Goal: Transaction & Acquisition: Purchase product/service

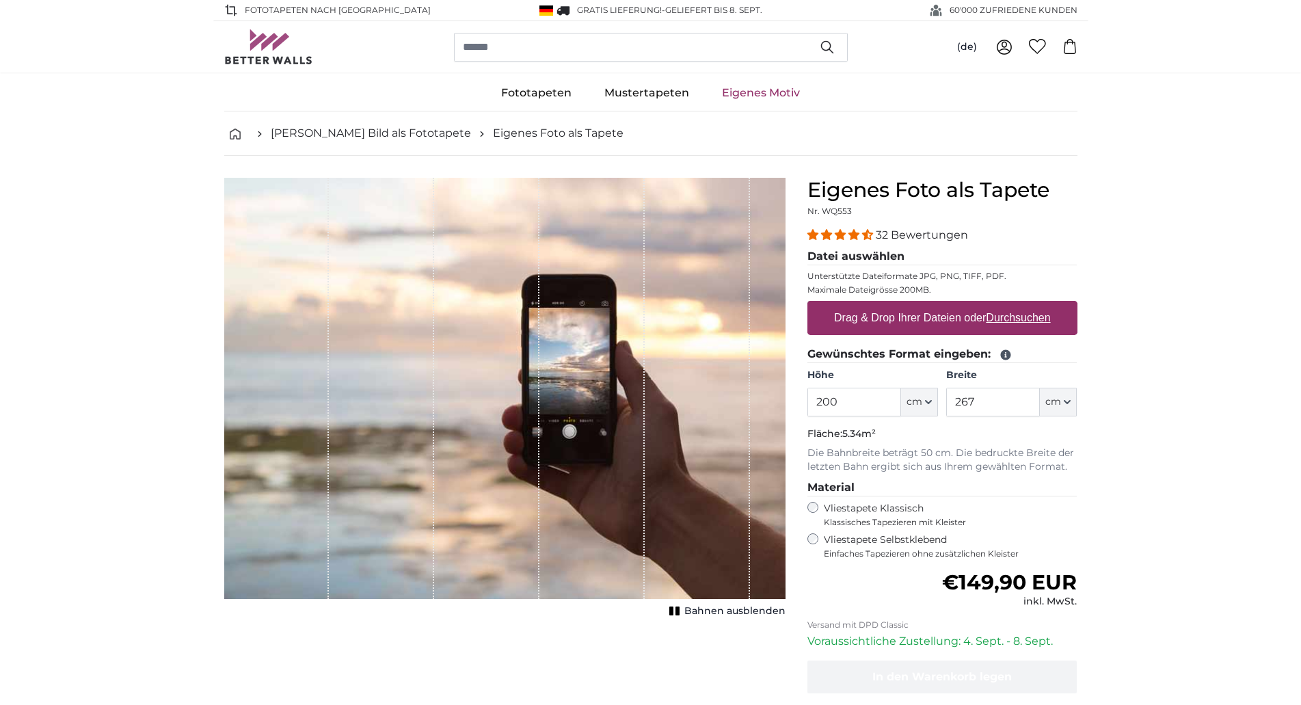
click at [882, 317] on label "Drag & Drop Ihrer Dateien oder Durchsuchen" at bounding box center [943, 317] width 228 height 27
click at [882, 305] on input "Drag & Drop Ihrer Dateien oder Durchsuchen" at bounding box center [942, 303] width 270 height 4
type input "**********"
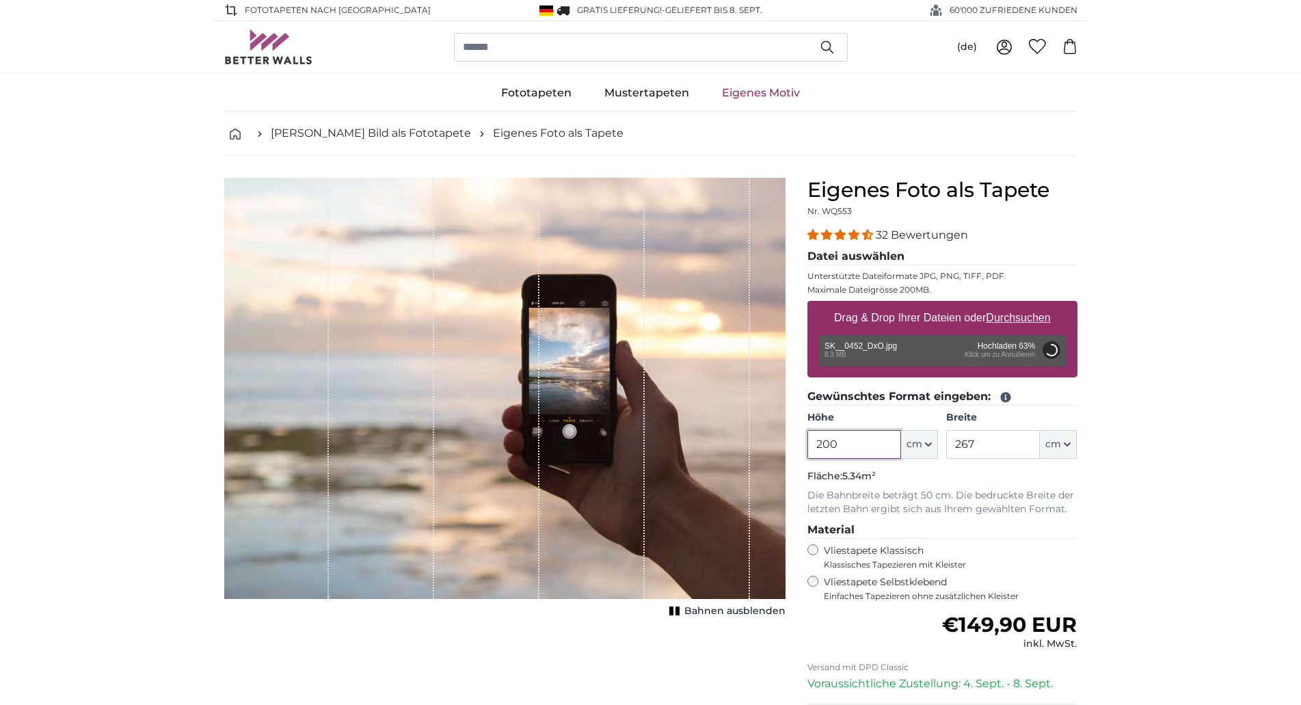
drag, startPoint x: 842, startPoint y: 443, endPoint x: 799, endPoint y: 446, distance: 43.2
click at [807, 446] on input "200" at bounding box center [854, 444] width 94 height 29
type input "250"
drag, startPoint x: 962, startPoint y: 443, endPoint x: 924, endPoint y: 446, distance: 37.8
click at [946, 446] on input "267" at bounding box center [993, 444] width 94 height 29
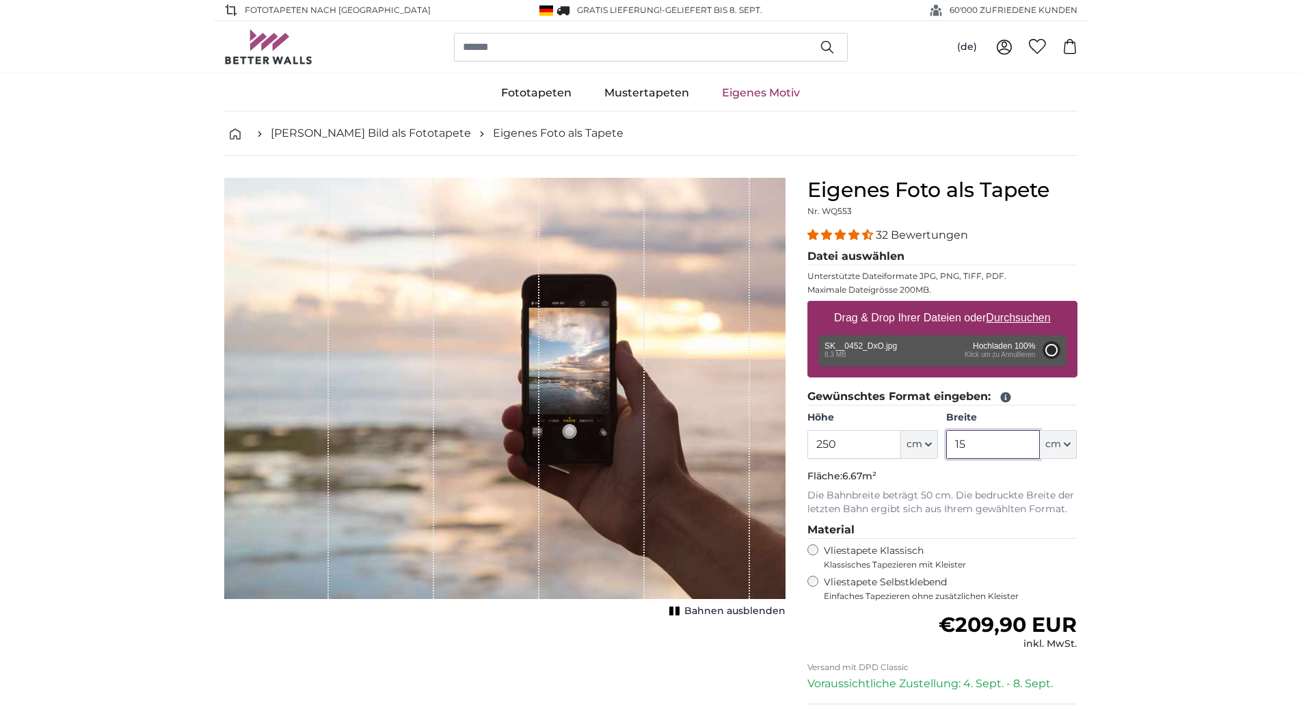
type input "159"
type input "200"
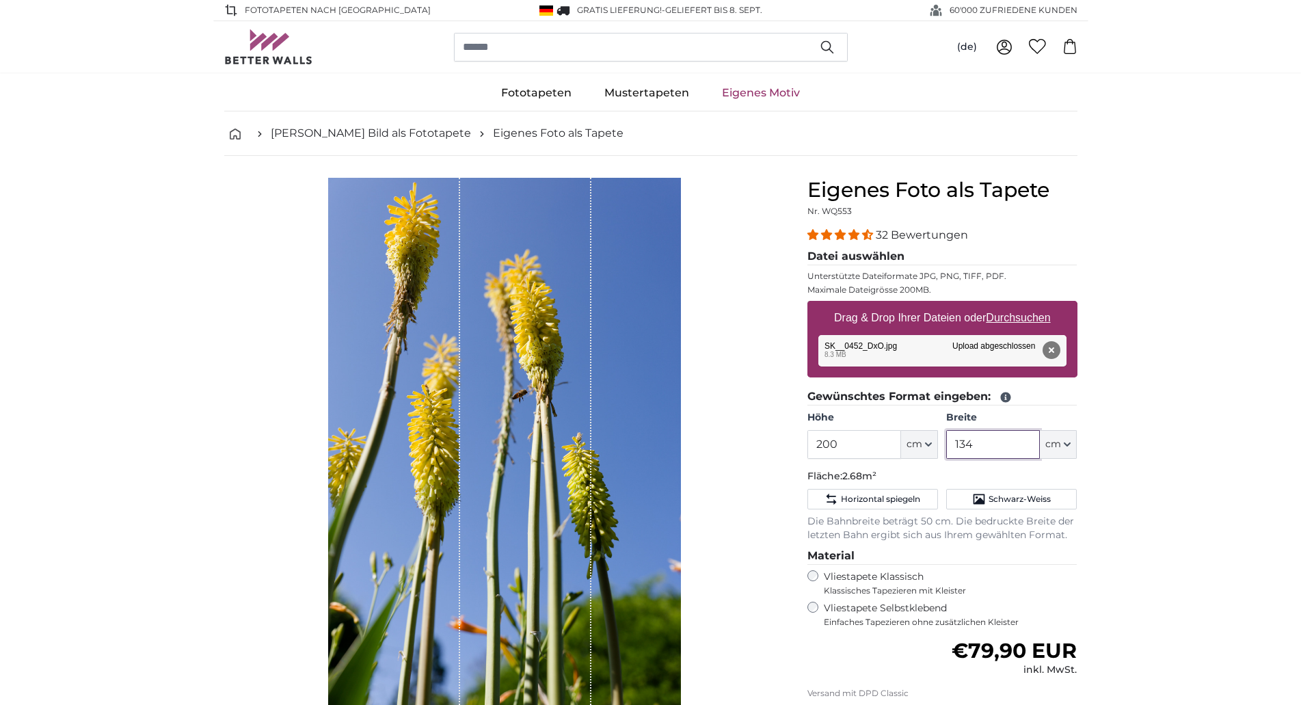
type input "134"
drag, startPoint x: 847, startPoint y: 442, endPoint x: 764, endPoint y: 447, distance: 82.9
click at [807, 447] on input "200" at bounding box center [854, 444] width 94 height 29
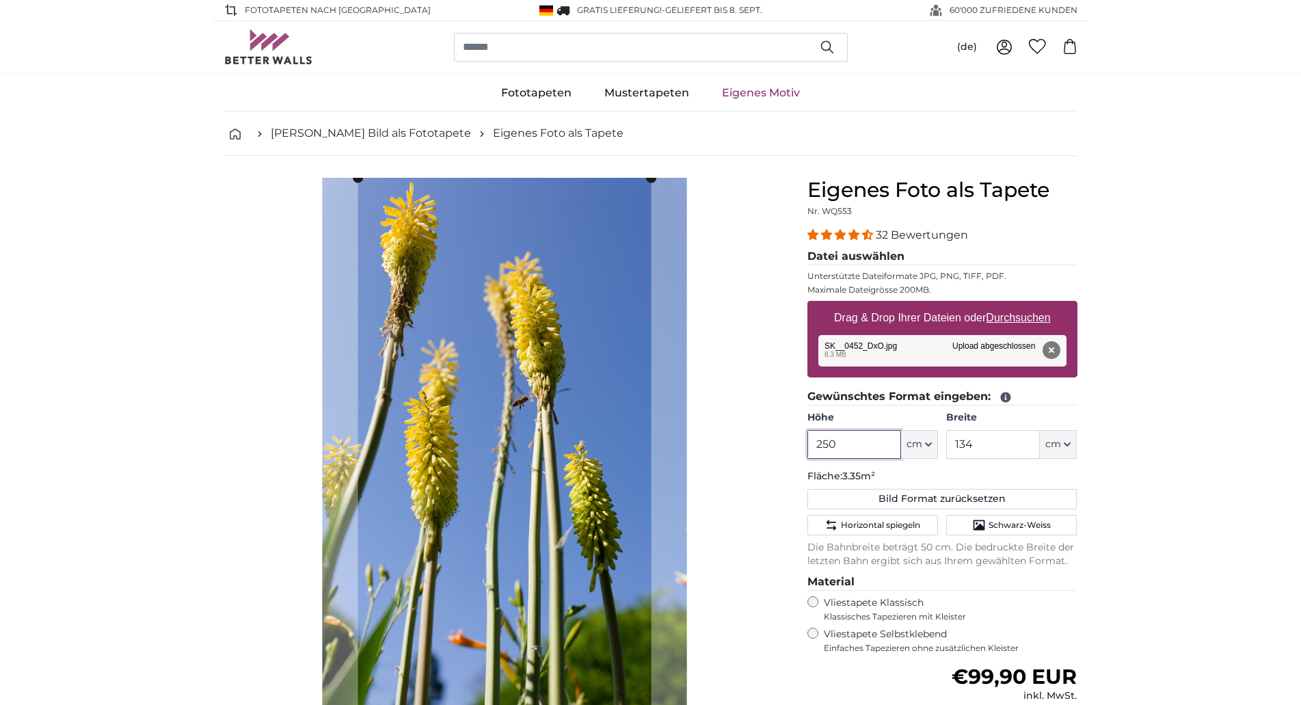
type input "250"
drag, startPoint x: 968, startPoint y: 438, endPoint x: 933, endPoint y: 443, distance: 35.2
click at [946, 443] on input "134" at bounding box center [993, 444] width 94 height 29
type input "159"
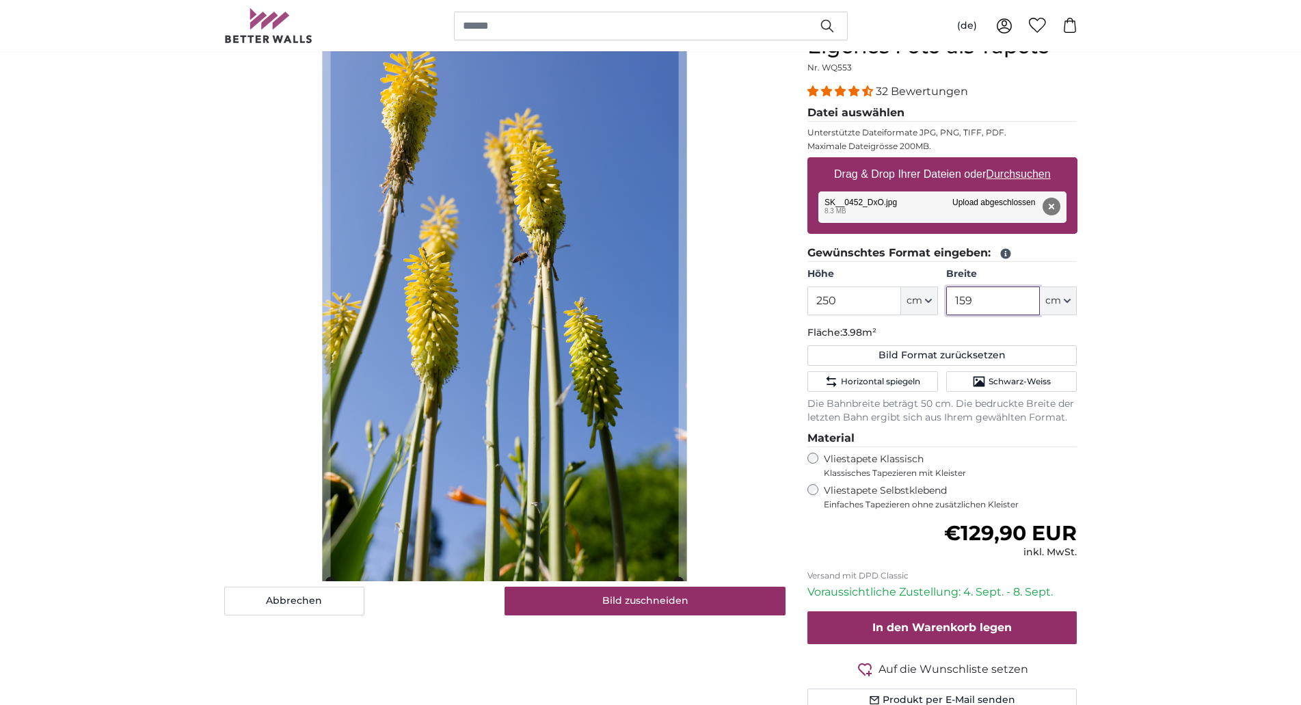
scroll to position [70, 0]
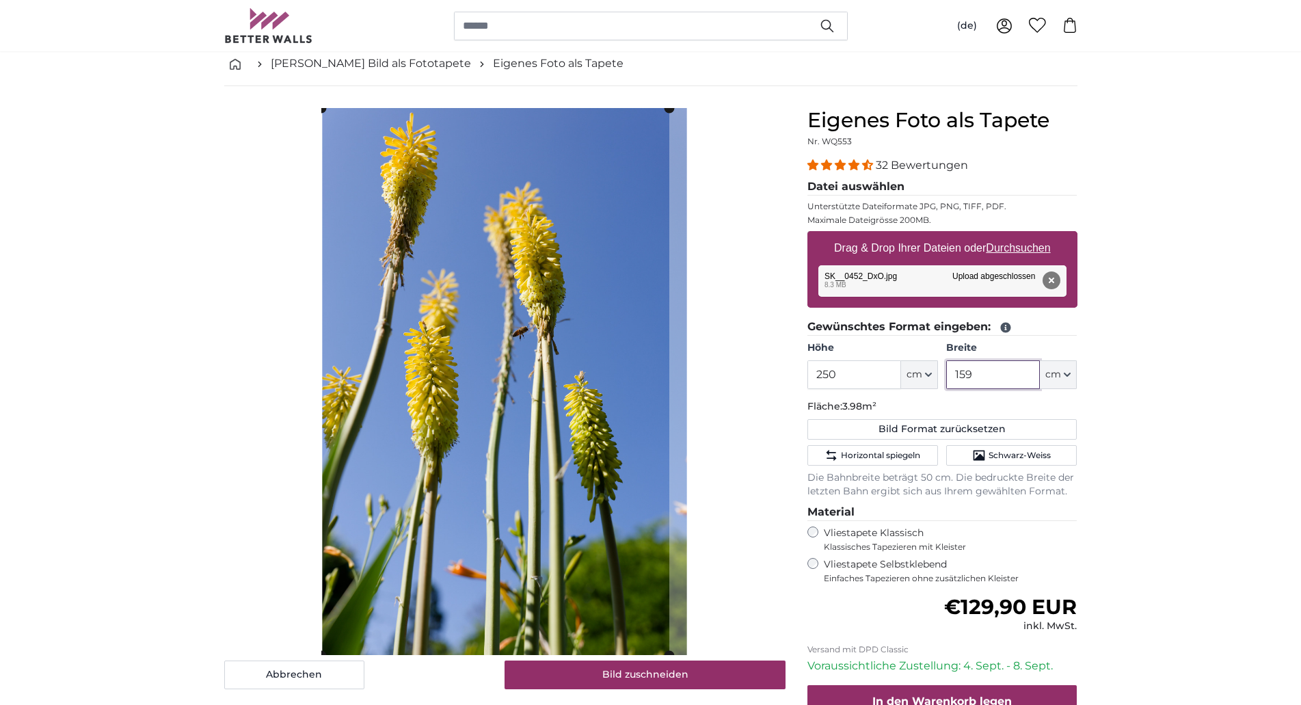
click at [464, 413] on cropper-handle at bounding box center [495, 381] width 348 height 547
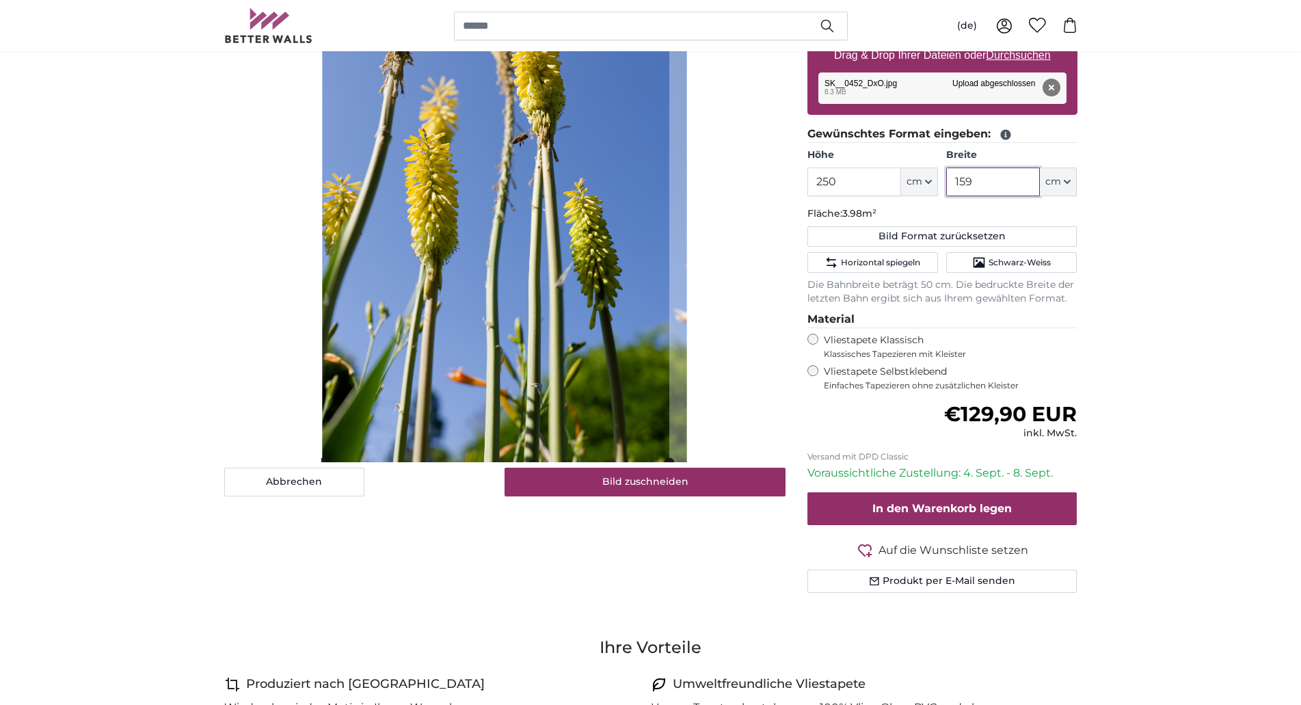
scroll to position [279, 0]
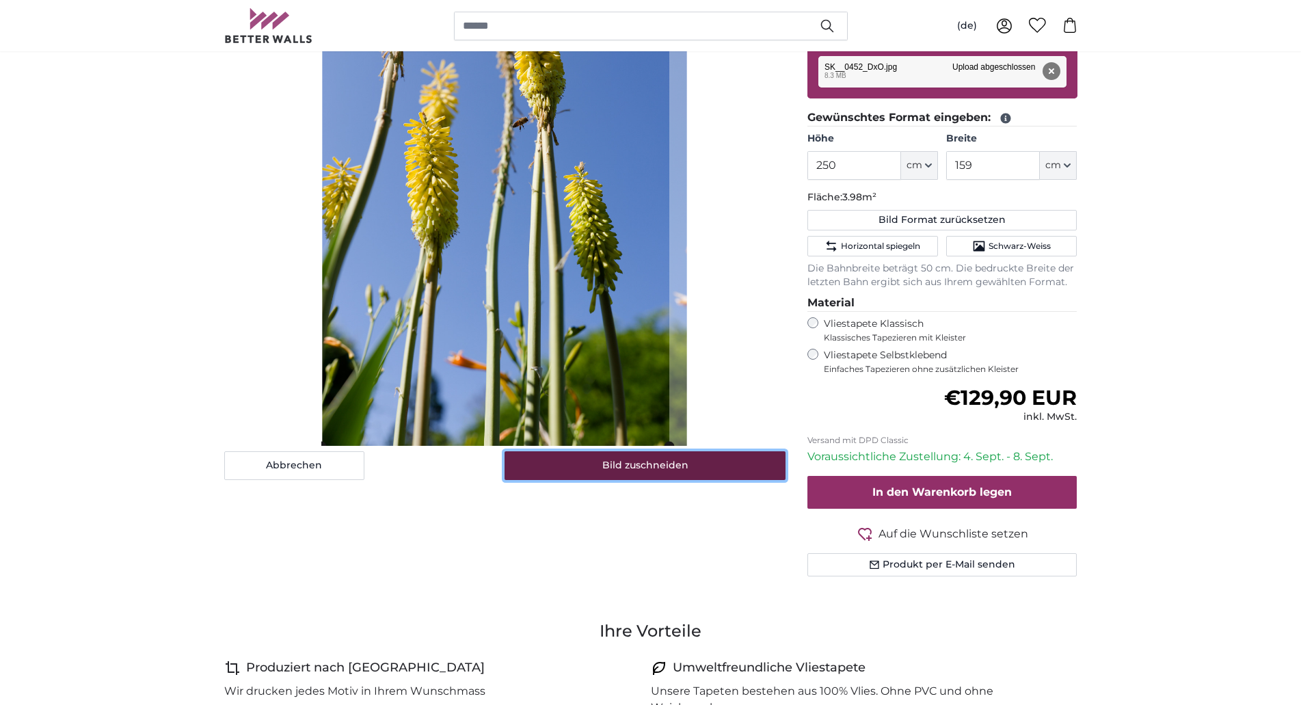
click at [660, 464] on button "Bild zuschneiden" at bounding box center [645, 465] width 281 height 29
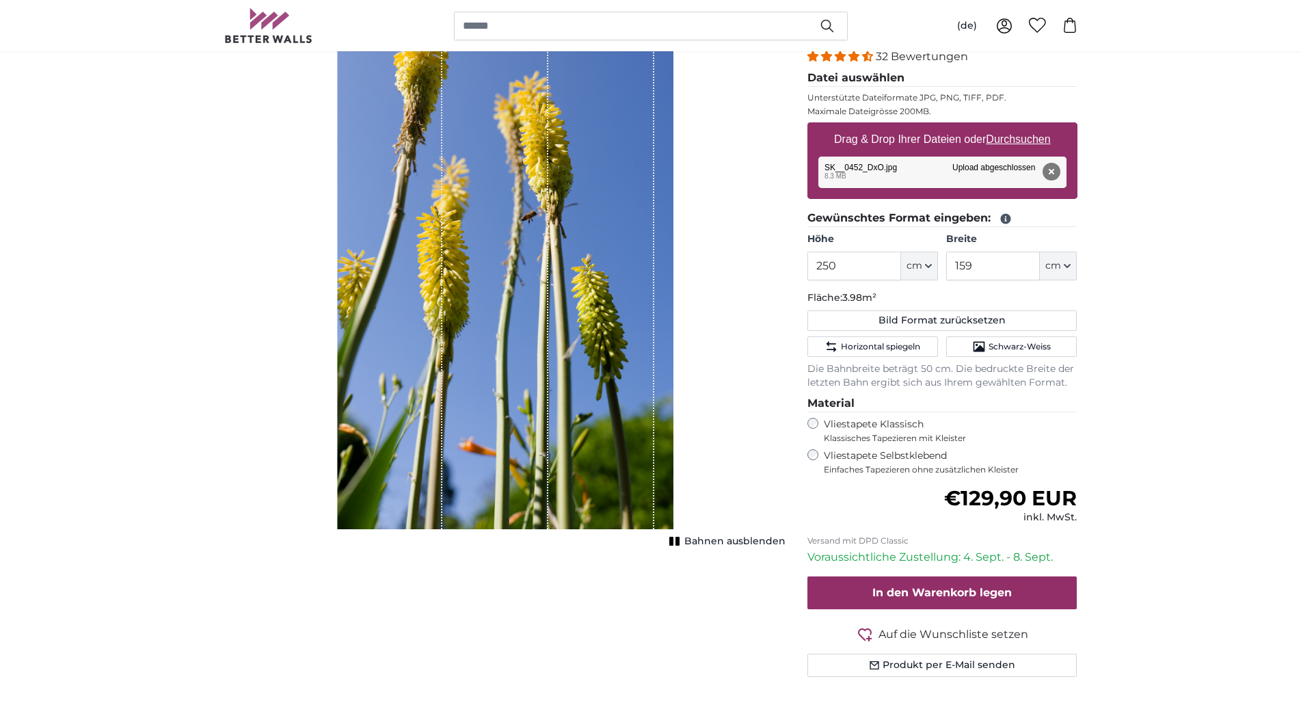
scroll to position [209, 0]
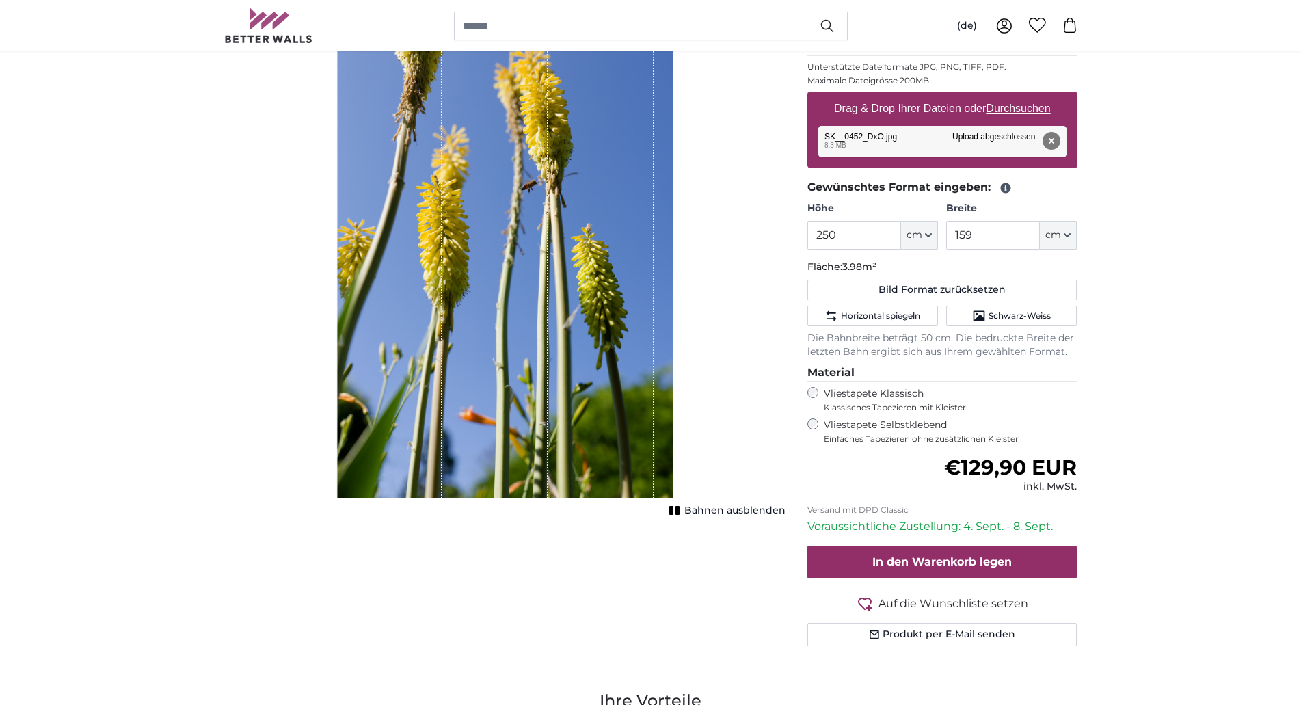
click at [720, 509] on span "Bahnen ausblenden" at bounding box center [734, 511] width 101 height 14
click at [713, 509] on span "Bahnen einblenden" at bounding box center [735, 511] width 100 height 14
click at [713, 509] on span "Bahnen ausblenden" at bounding box center [734, 511] width 101 height 14
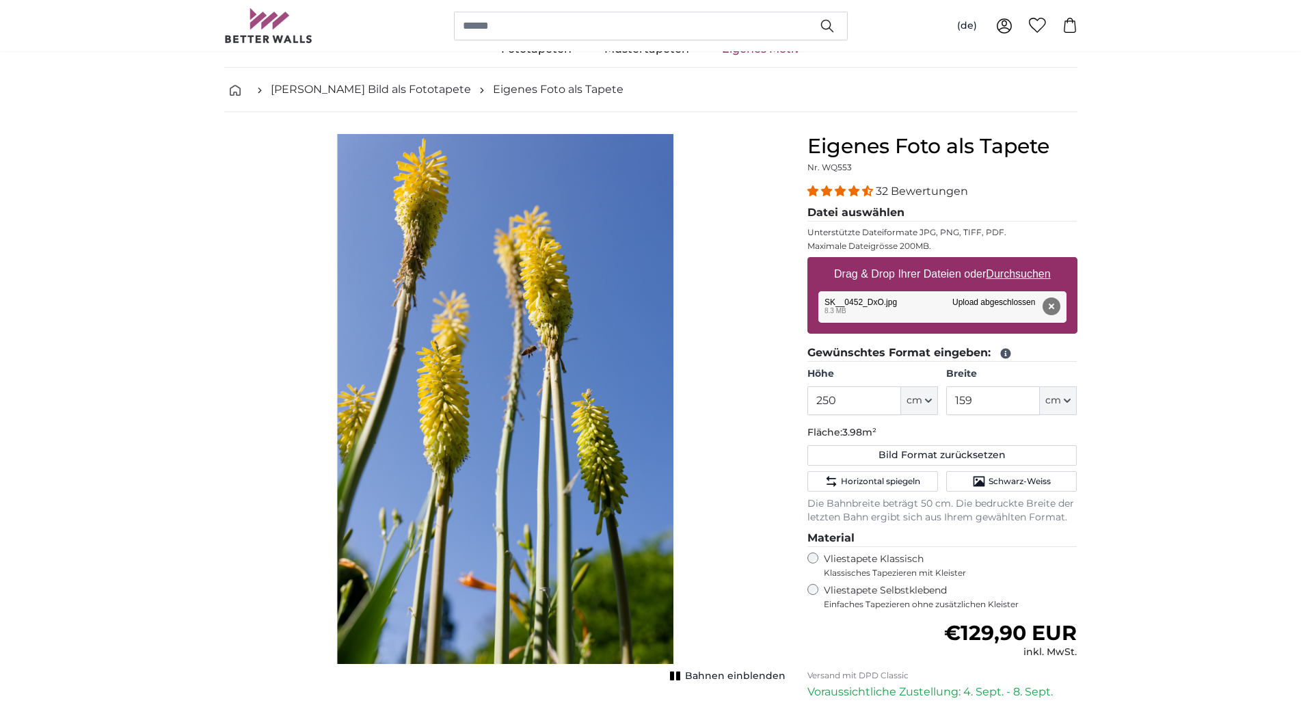
scroll to position [0, 0]
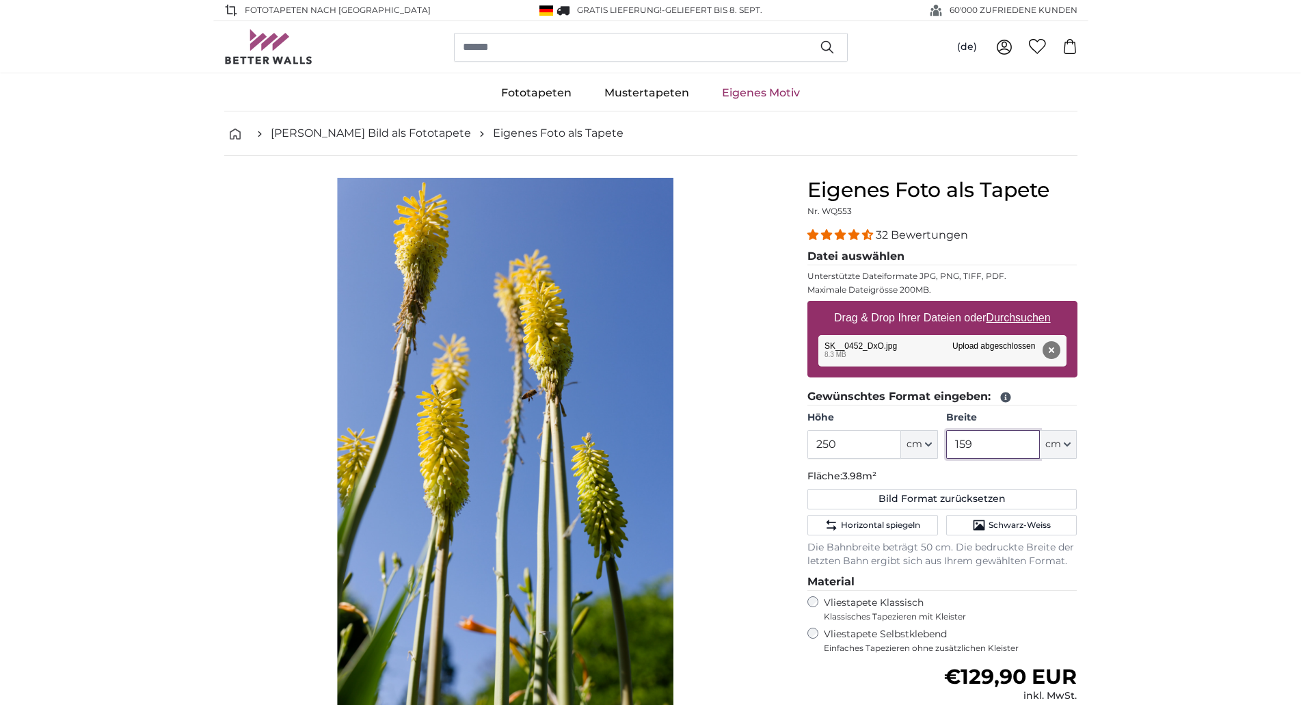
drag, startPoint x: 976, startPoint y: 444, endPoint x: 945, endPoint y: 442, distance: 30.8
click at [946, 442] on input "159" at bounding box center [993, 444] width 94 height 29
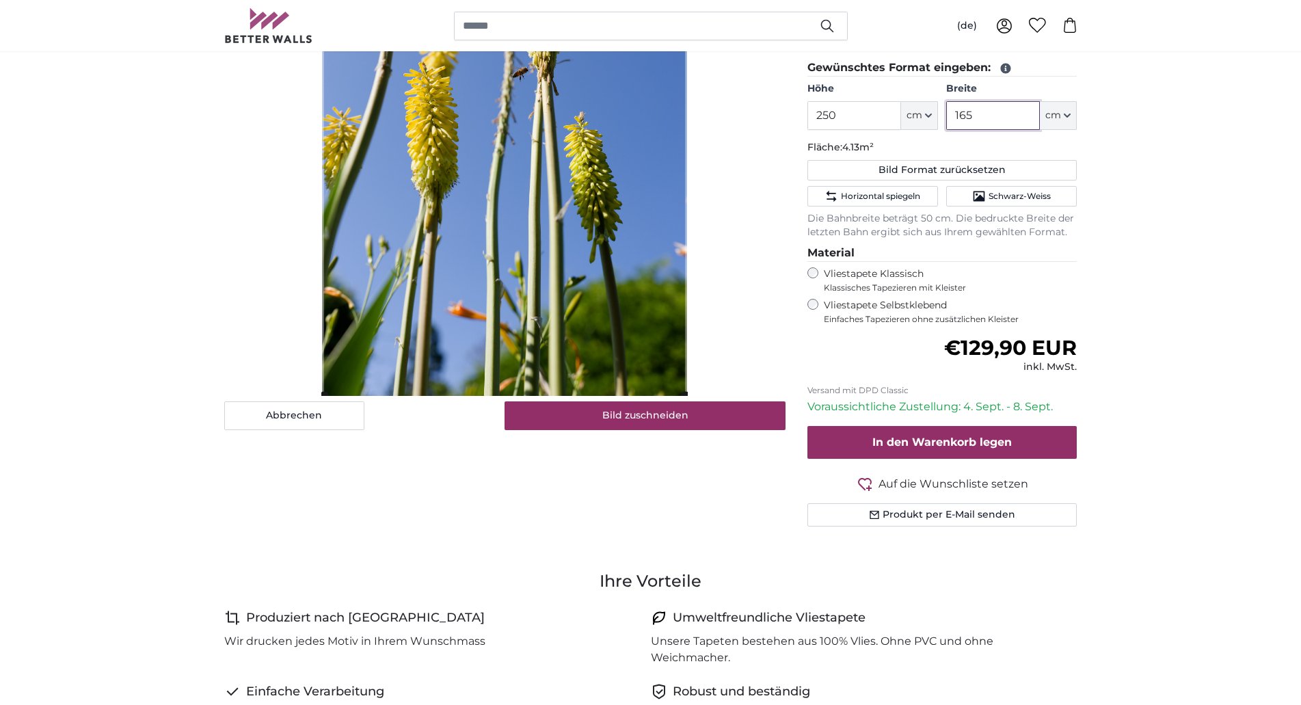
scroll to position [349, 0]
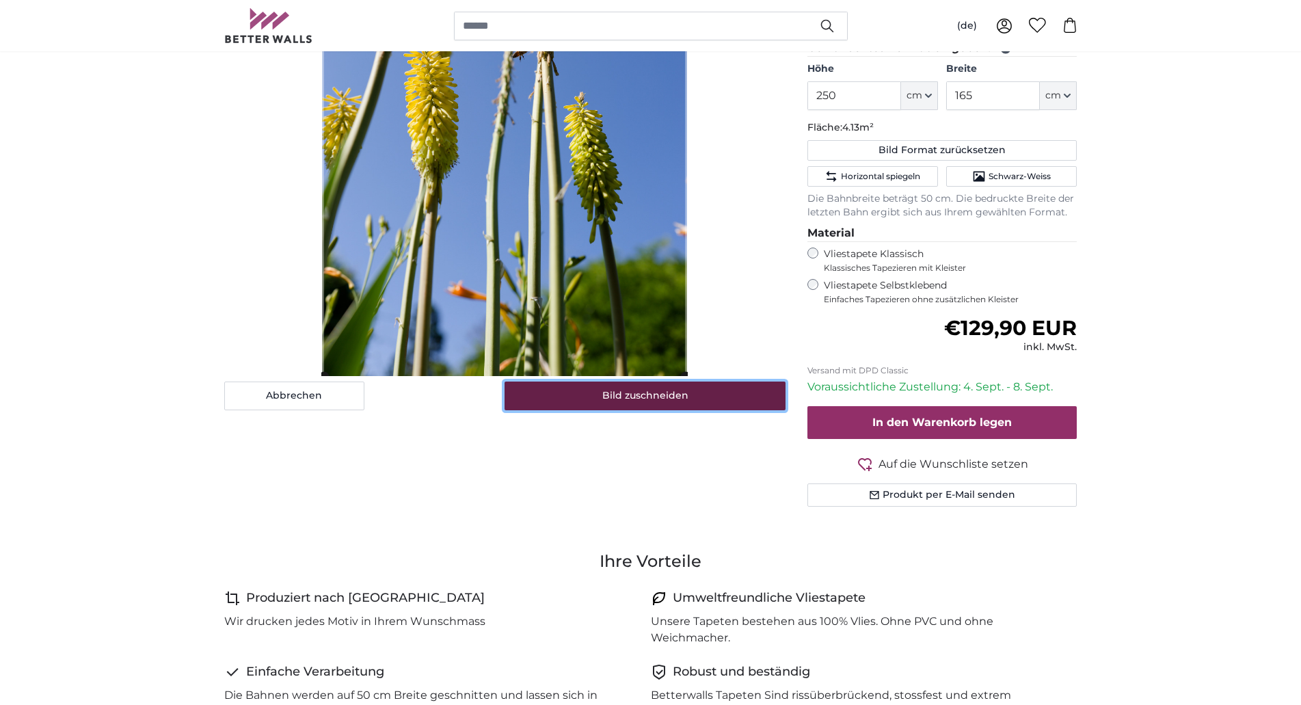
click at [626, 400] on button "Bild zuschneiden" at bounding box center [645, 395] width 281 height 29
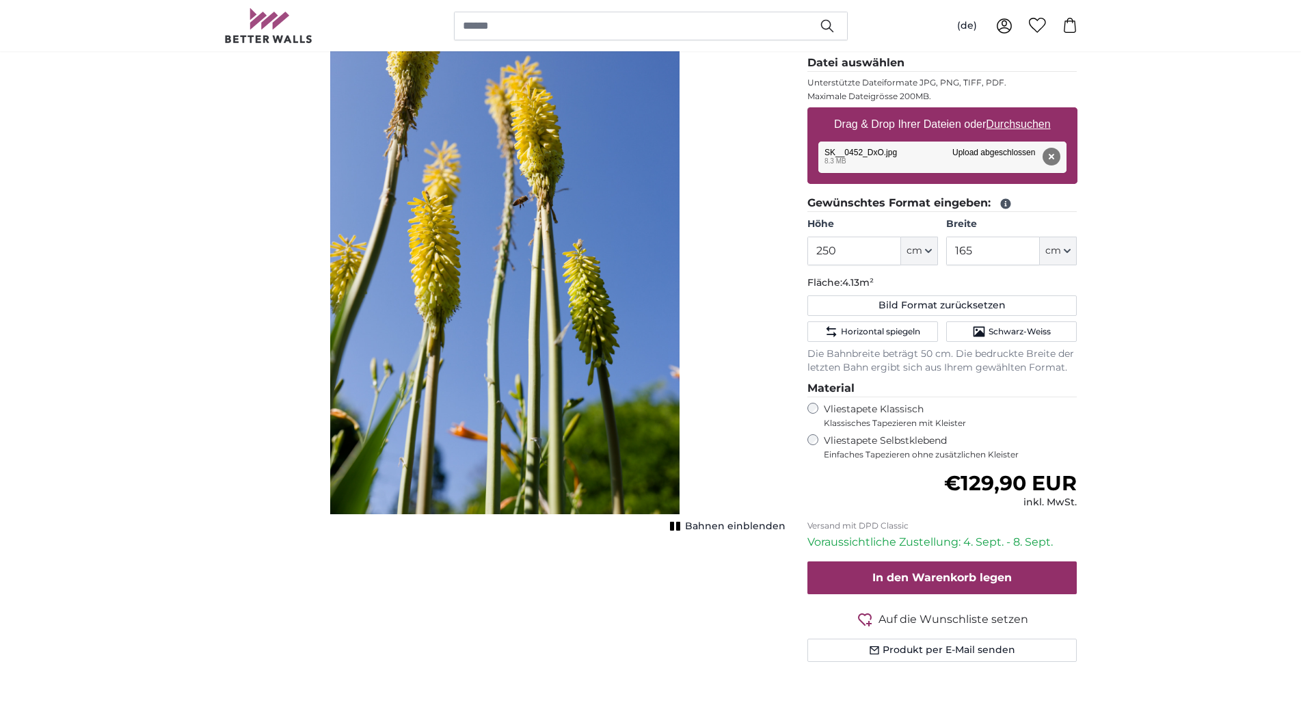
scroll to position [209, 0]
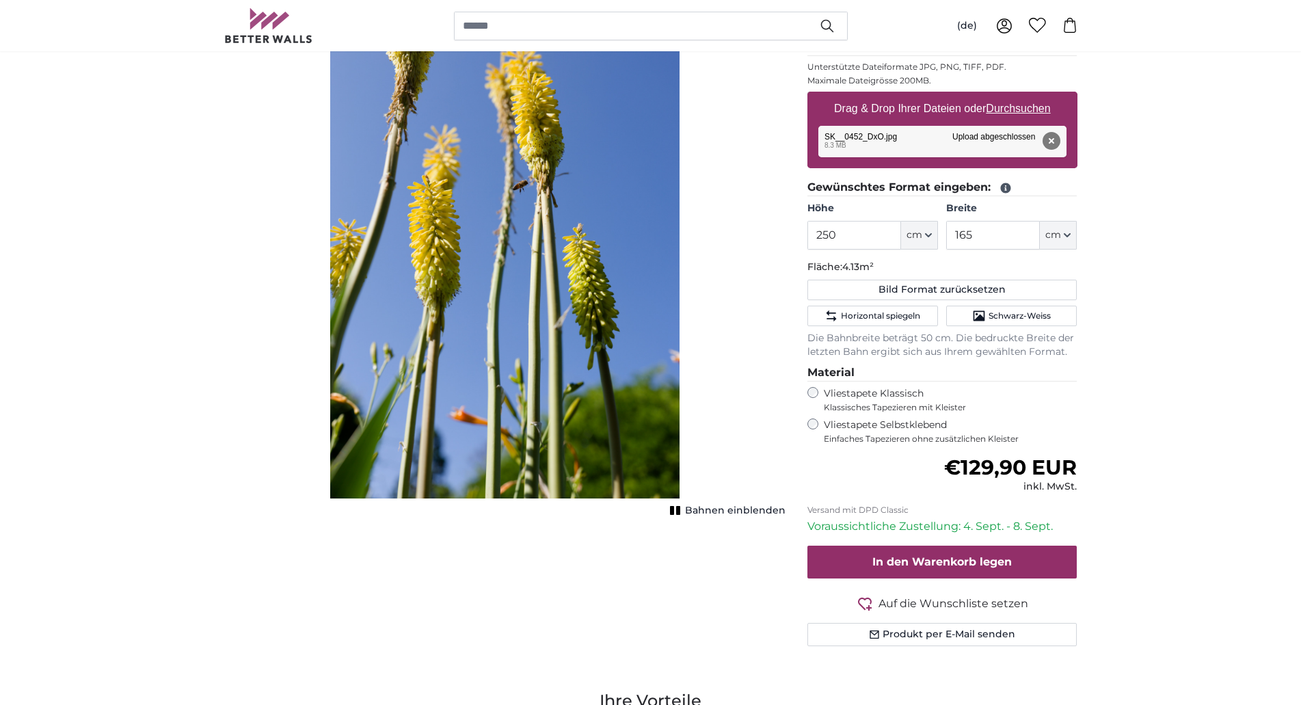
click at [719, 511] on span "Bahnen einblenden" at bounding box center [735, 511] width 100 height 14
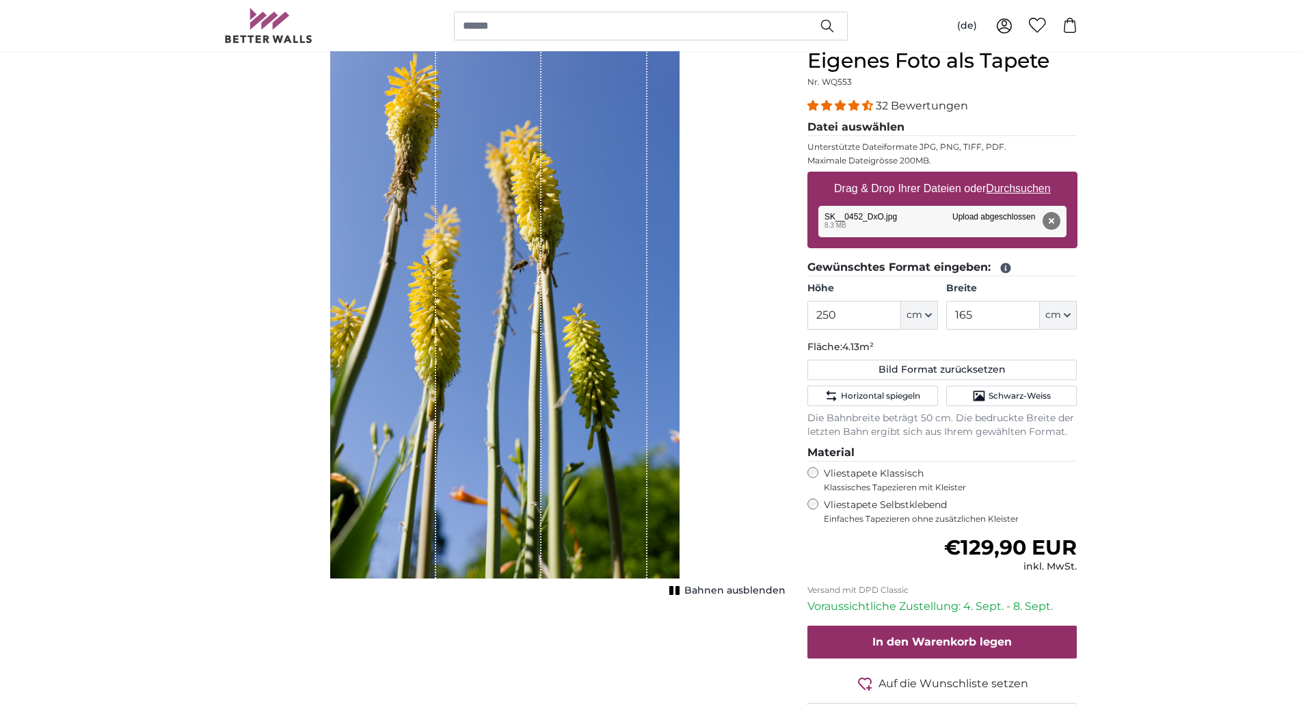
scroll to position [70, 0]
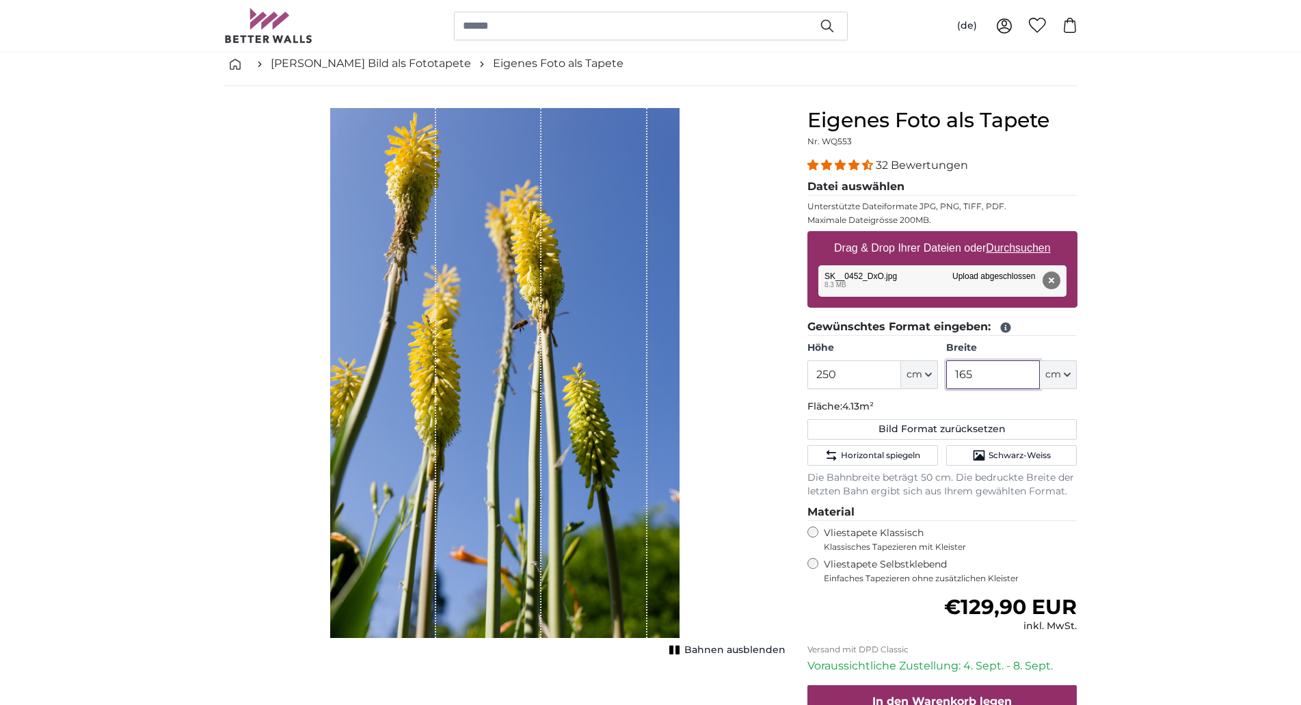
drag, startPoint x: 959, startPoint y: 374, endPoint x: 987, endPoint y: 371, distance: 28.2
click at [987, 371] on input "165" at bounding box center [993, 374] width 94 height 29
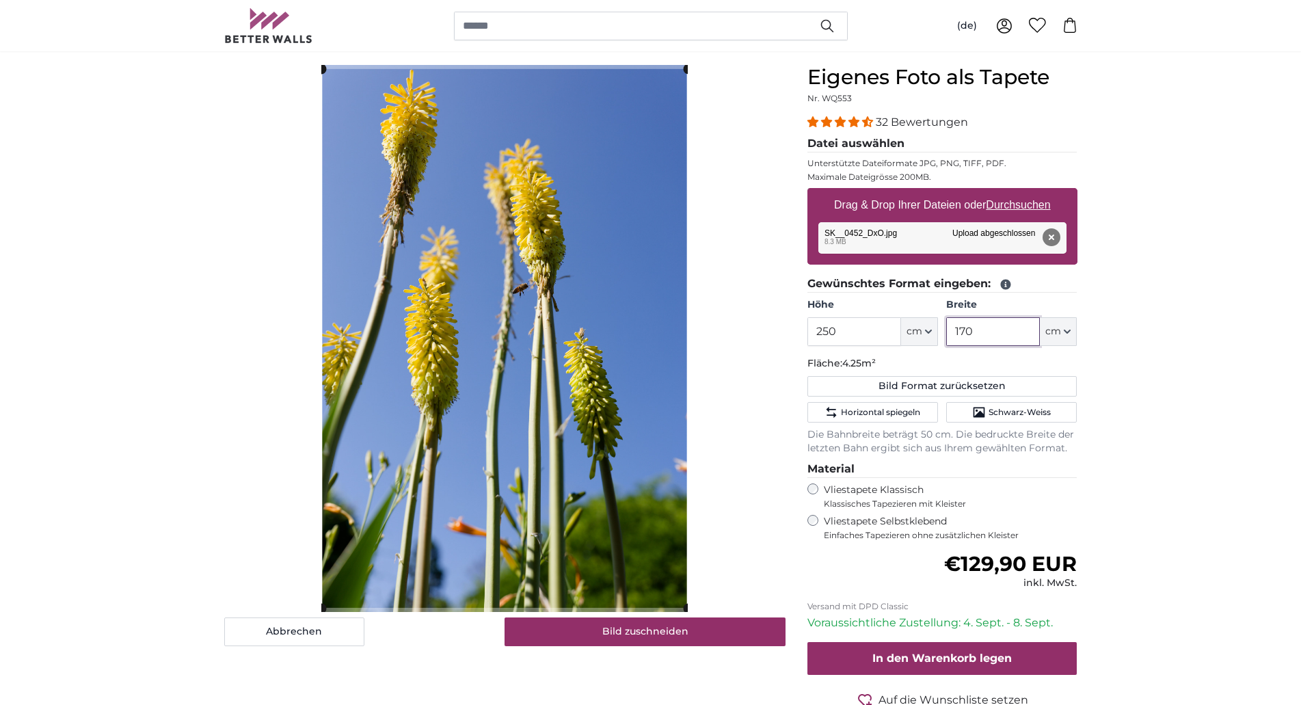
scroll to position [209, 0]
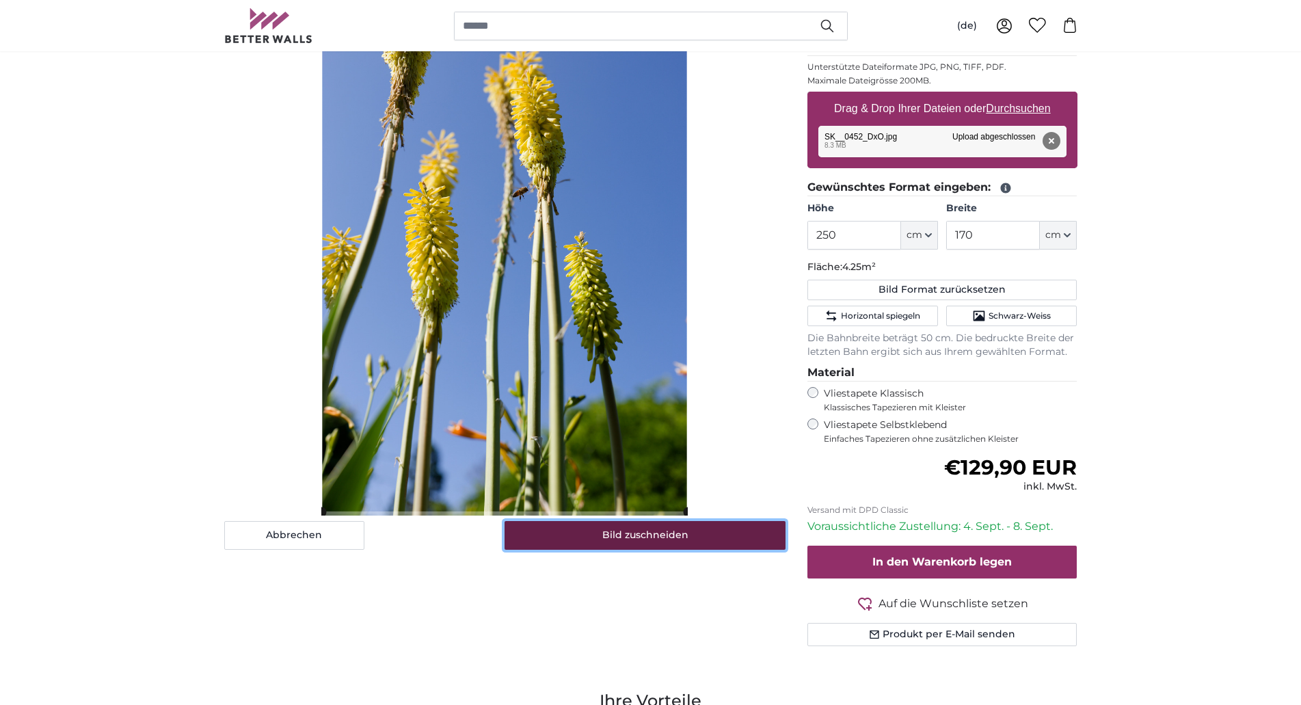
click at [680, 538] on button "Bild zuschneiden" at bounding box center [645, 535] width 281 height 29
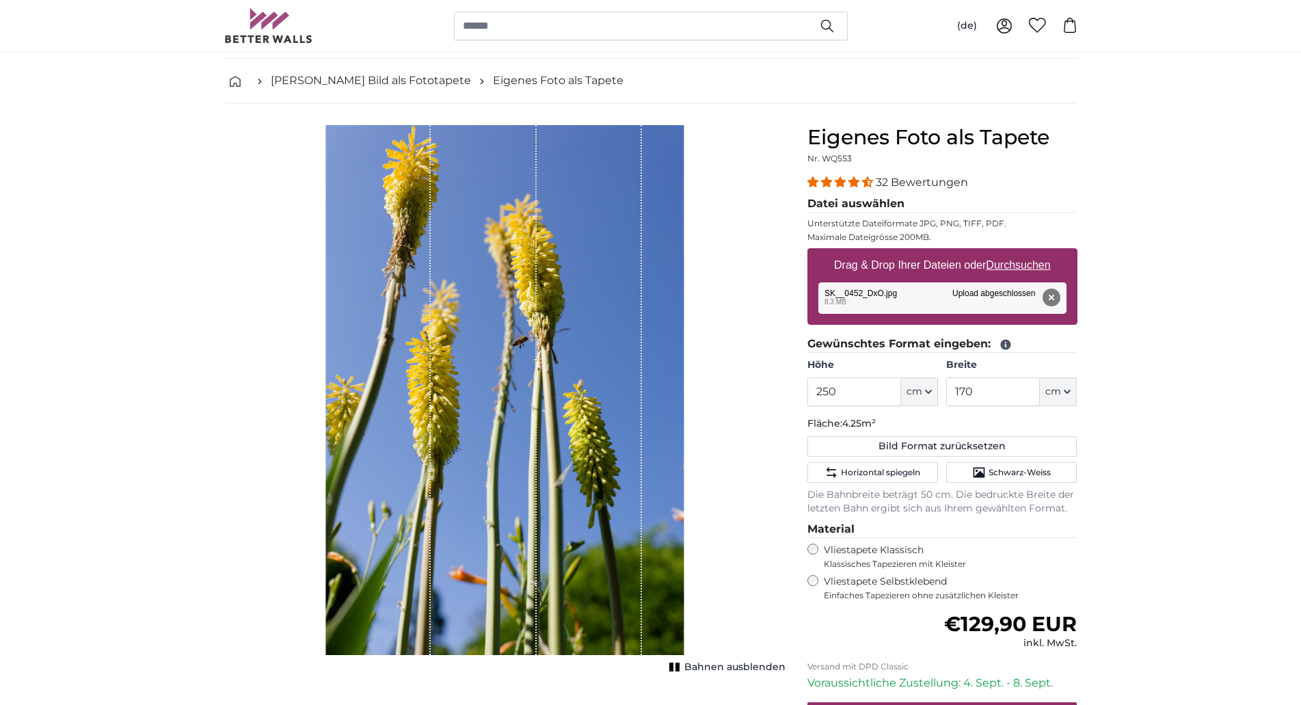
scroll to position [0, 0]
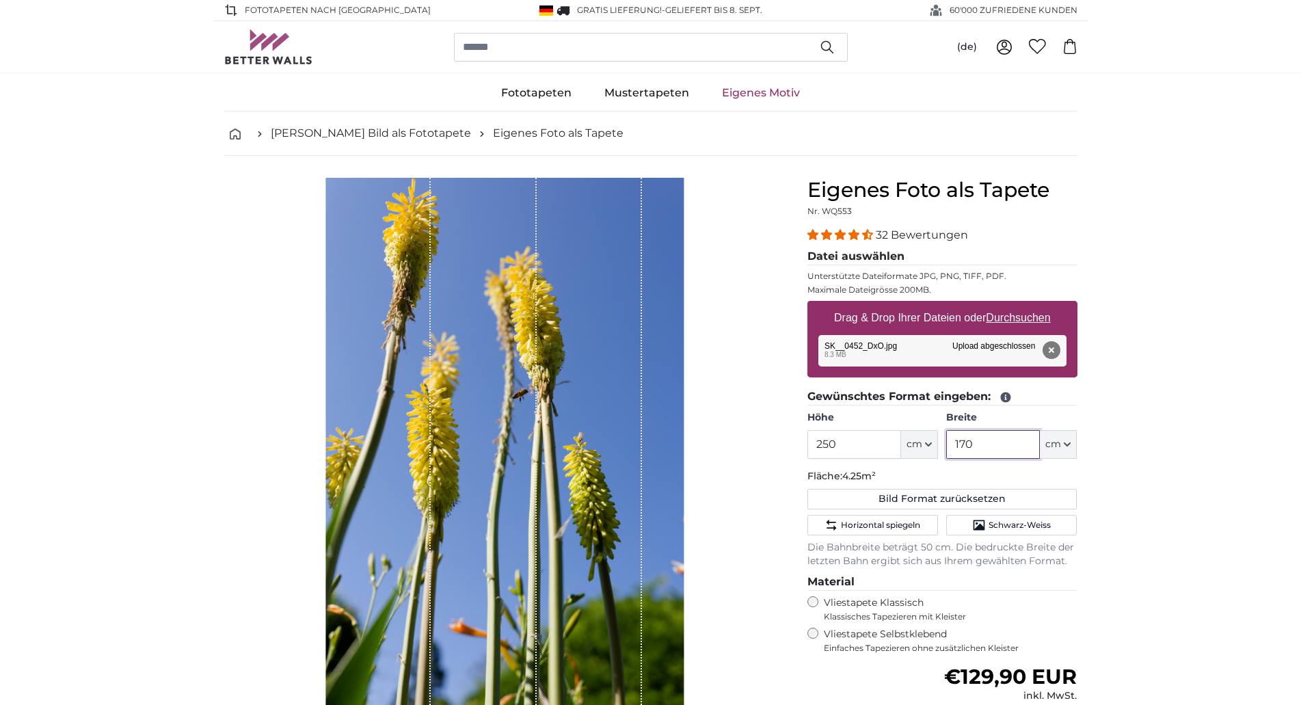
drag, startPoint x: 983, startPoint y: 448, endPoint x: 939, endPoint y: 455, distance: 44.3
click at [946, 455] on input "170" at bounding box center [993, 444] width 94 height 29
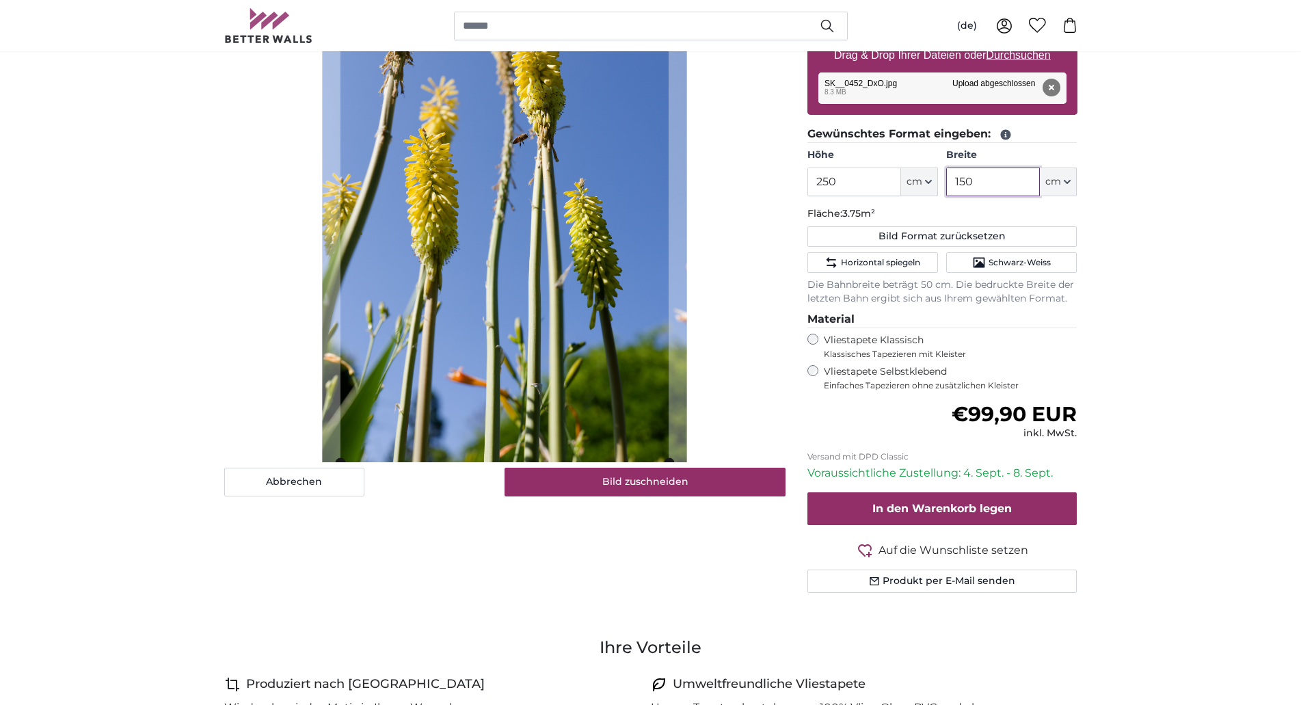
scroll to position [349, 0]
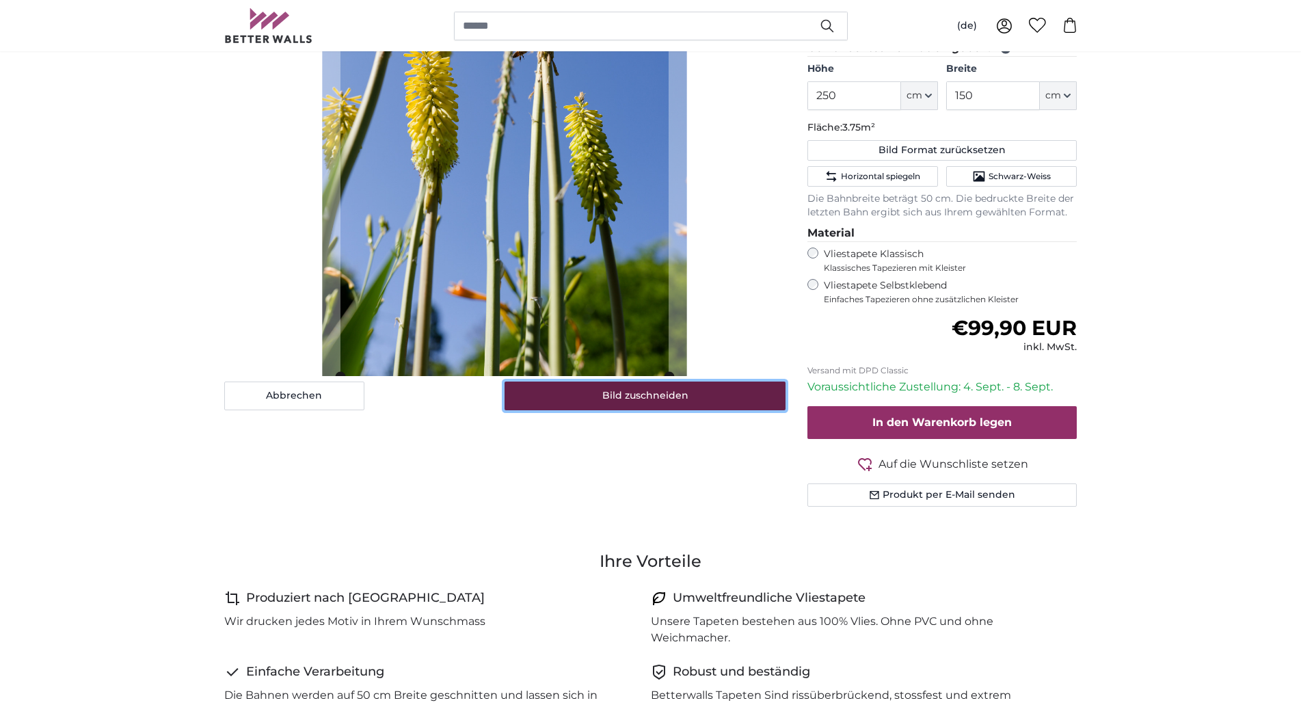
click at [666, 397] on button "Bild zuschneiden" at bounding box center [645, 395] width 281 height 29
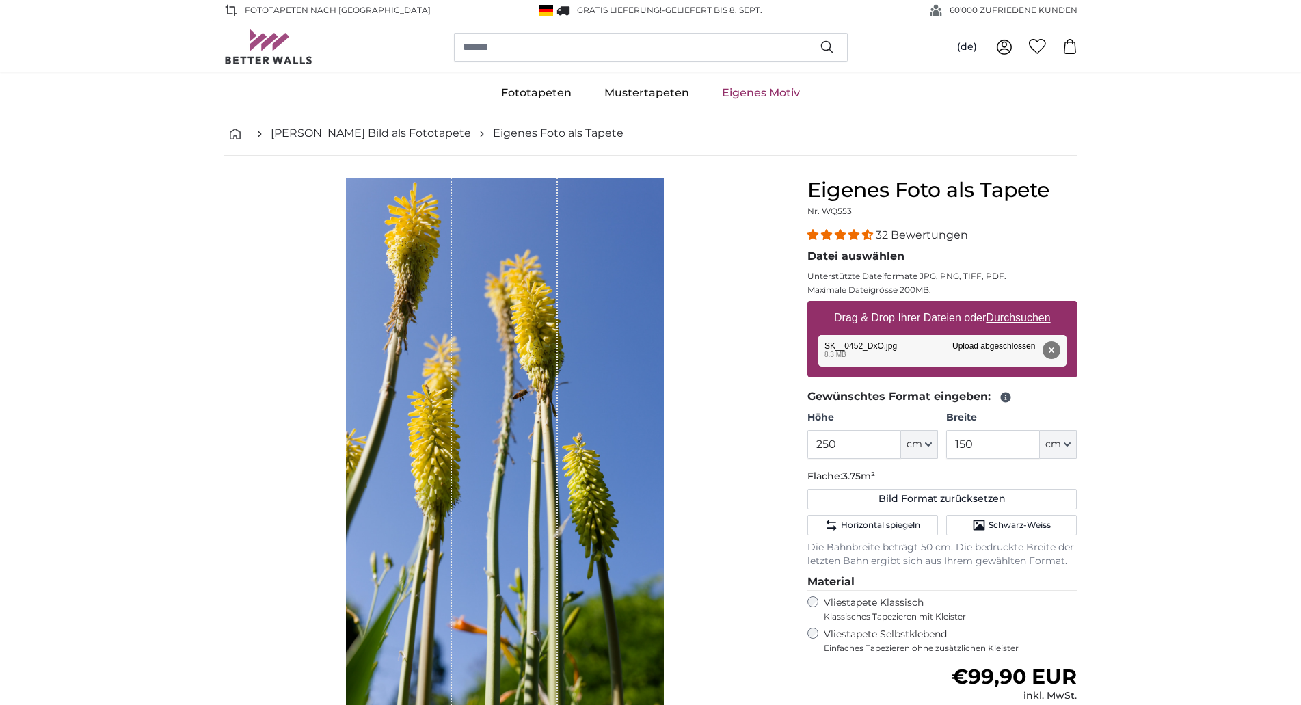
scroll to position [279, 0]
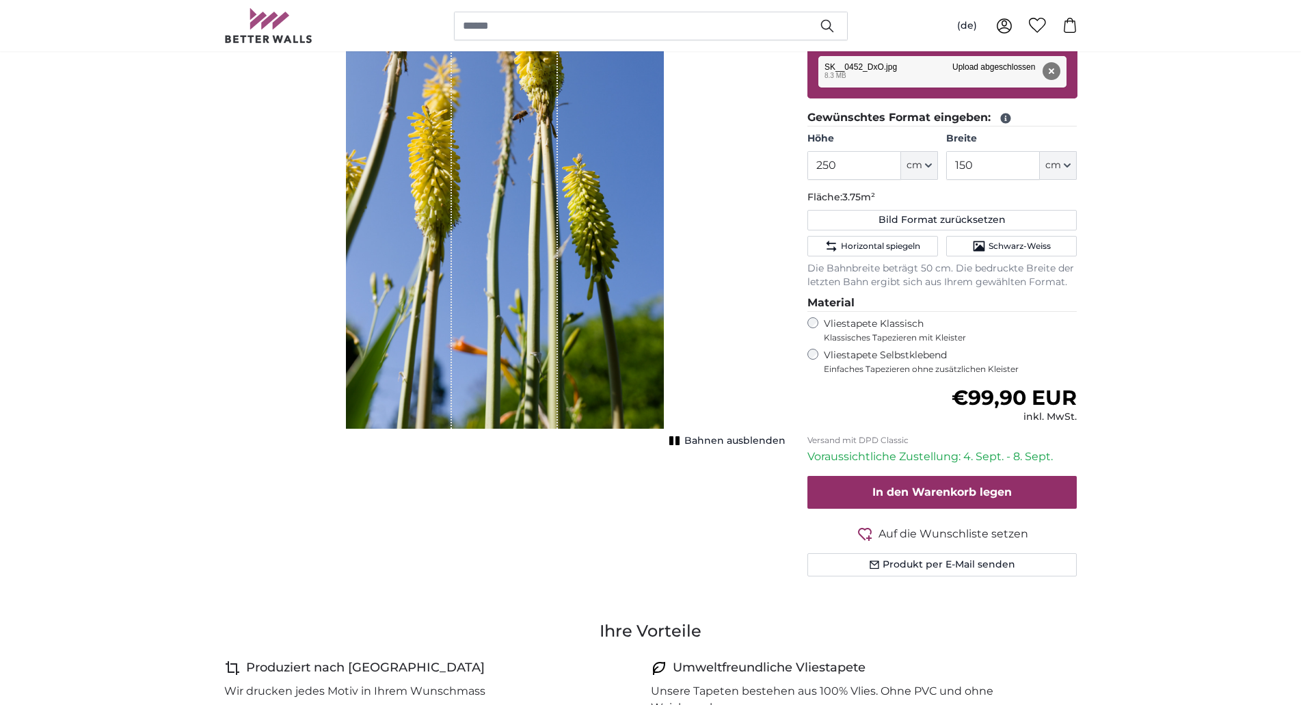
drag, startPoint x: 548, startPoint y: 349, endPoint x: 470, endPoint y: 355, distance: 77.5
click at [470, 355] on div "1 of 1" at bounding box center [505, 164] width 106 height 530
click at [738, 442] on span "Bahnen ausblenden" at bounding box center [734, 441] width 101 height 14
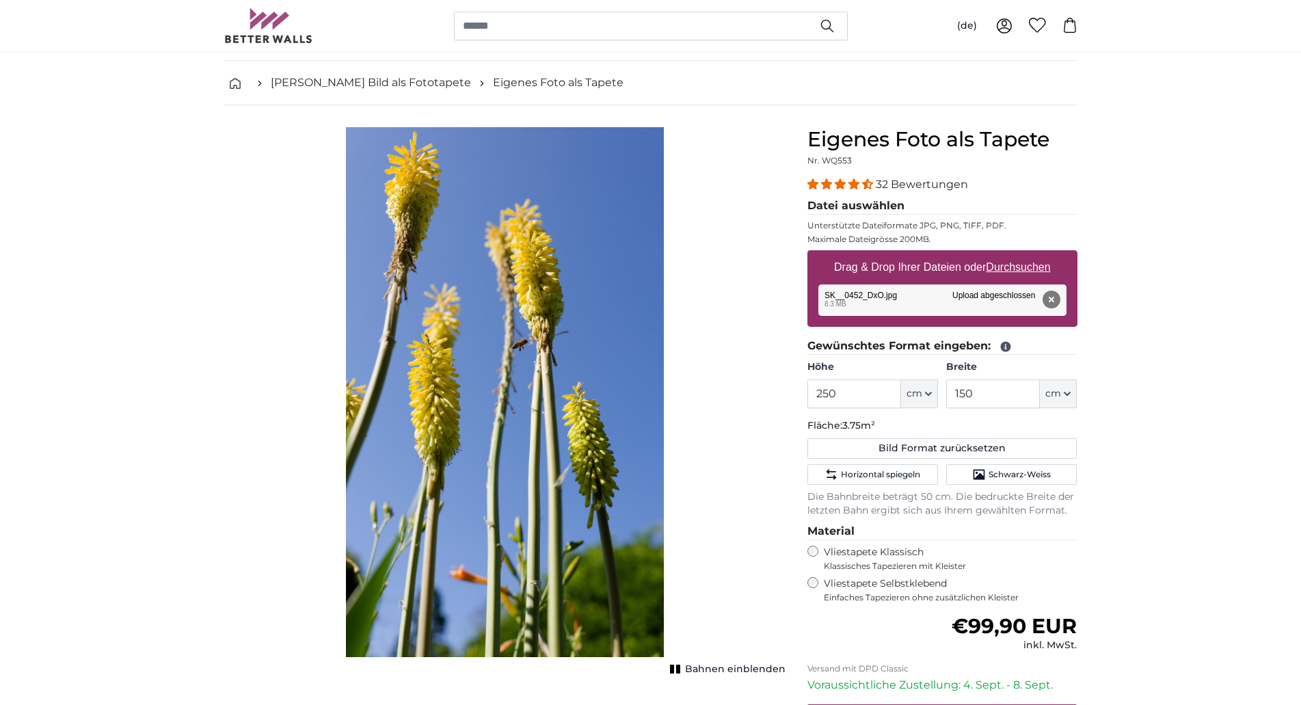
scroll to position [0, 0]
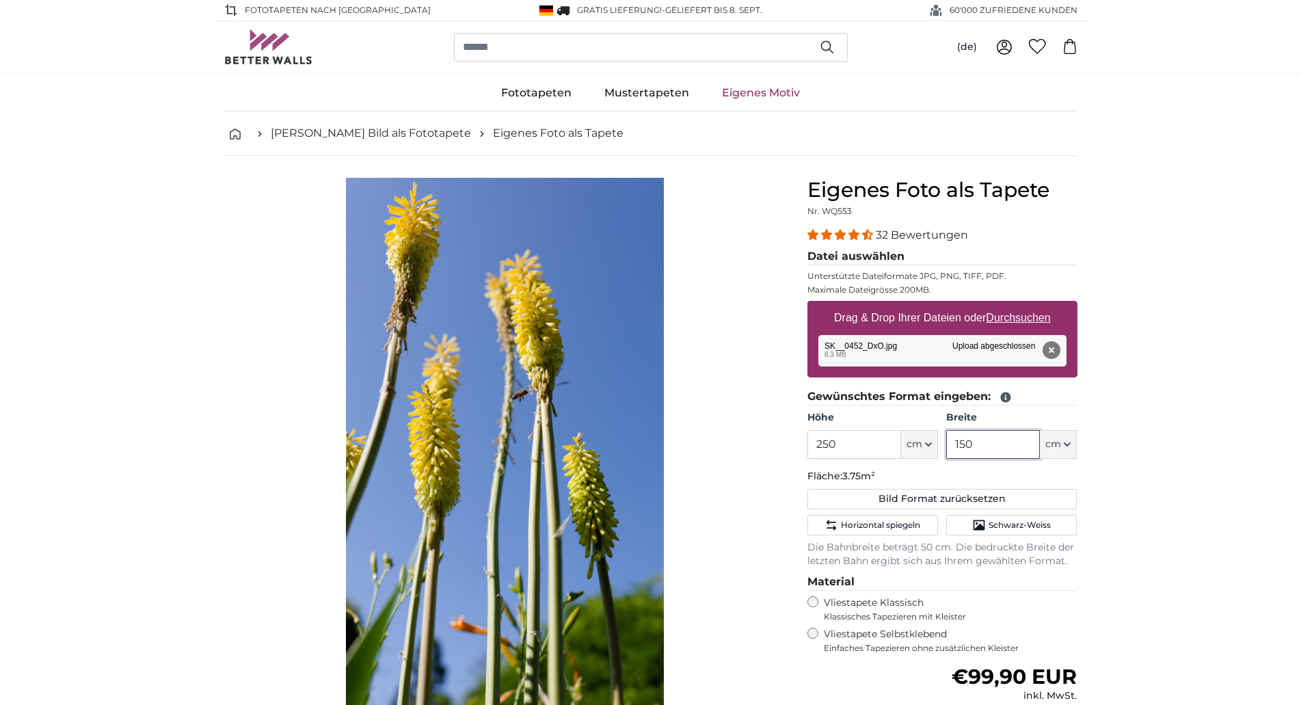
click at [988, 446] on input "150" at bounding box center [993, 444] width 94 height 29
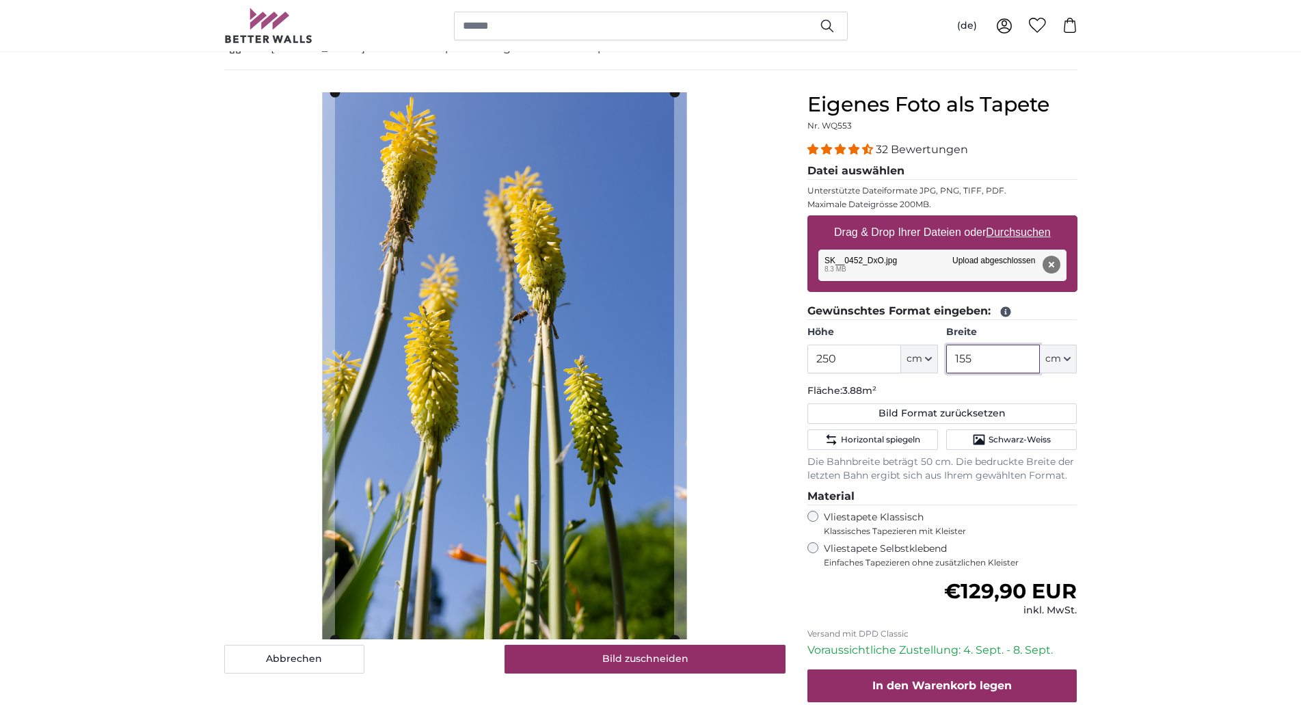
scroll to position [70, 0]
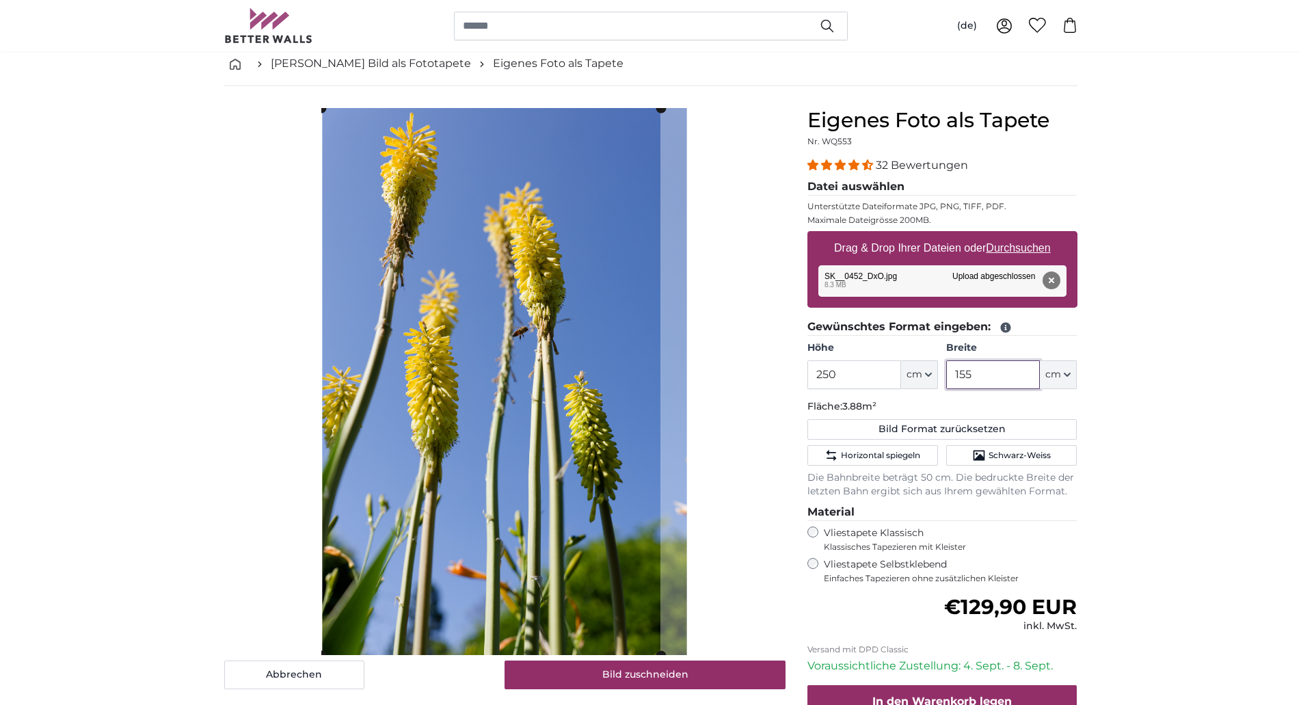
click at [558, 410] on cropper-handle at bounding box center [490, 381] width 339 height 547
drag, startPoint x: 967, startPoint y: 376, endPoint x: 979, endPoint y: 376, distance: 12.3
click at [979, 376] on input "155" at bounding box center [993, 374] width 94 height 29
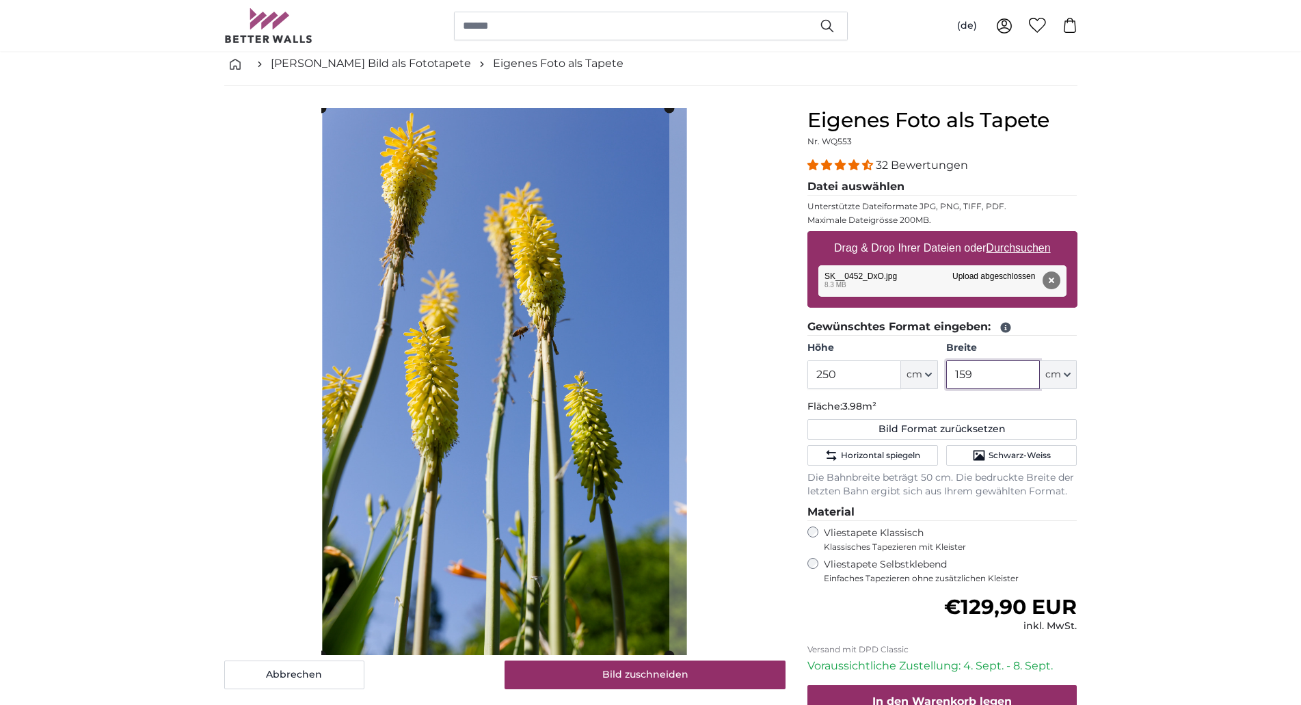
click at [531, 457] on cropper-handle at bounding box center [495, 381] width 348 height 547
type input "159"
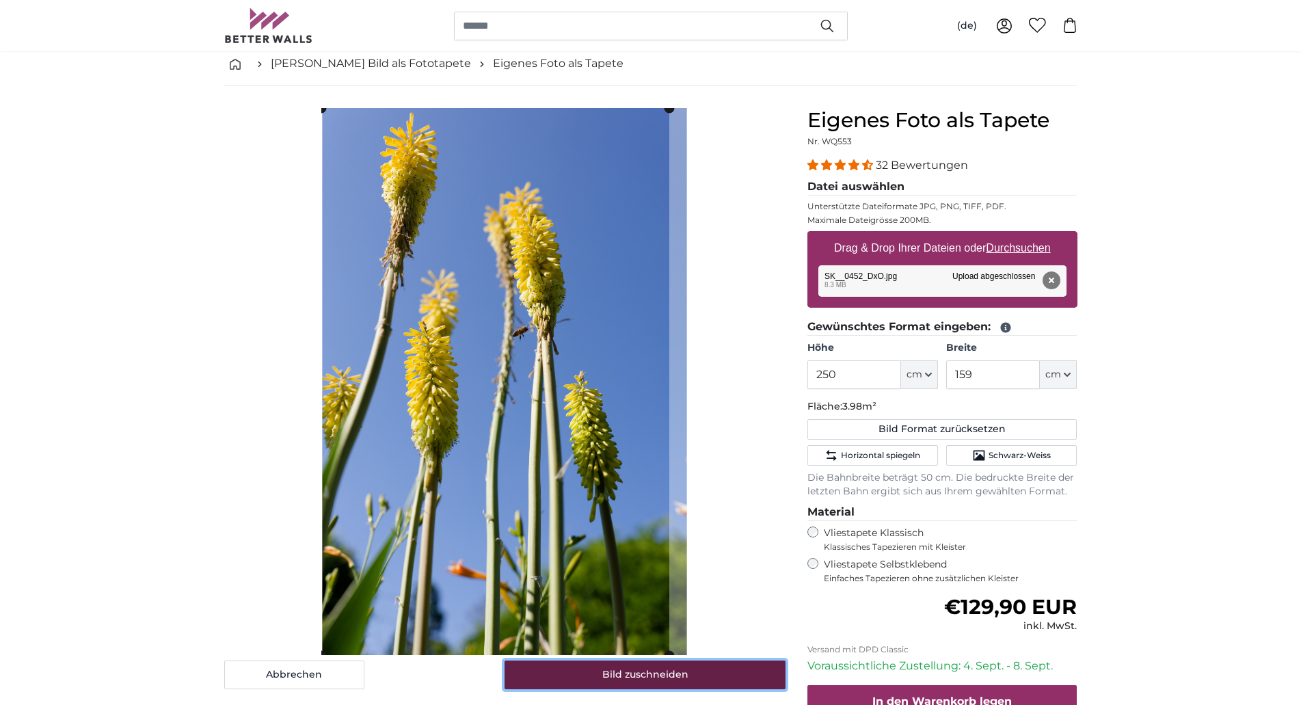
click at [639, 674] on button "Bild zuschneiden" at bounding box center [645, 674] width 281 height 29
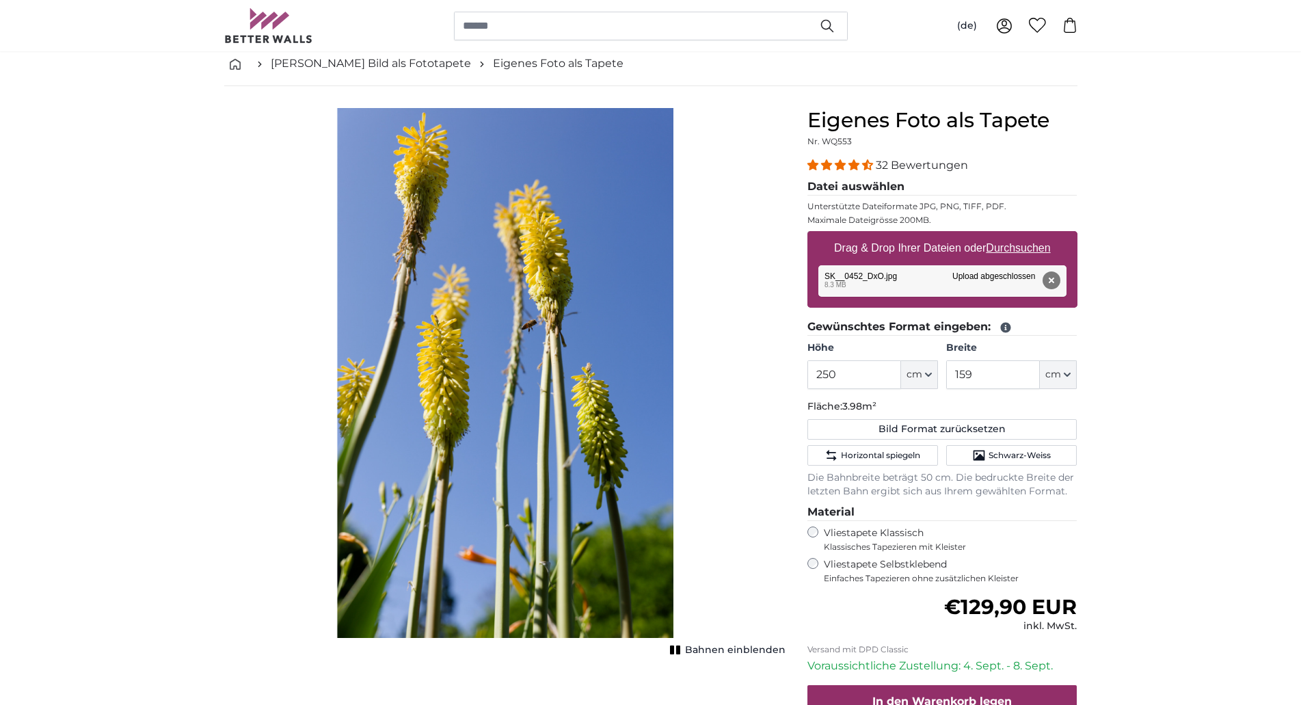
click at [712, 648] on span "Bahnen einblenden" at bounding box center [735, 650] width 100 height 14
drag, startPoint x: 828, startPoint y: 374, endPoint x: 837, endPoint y: 374, distance: 8.9
click at [837, 374] on input "250" at bounding box center [854, 374] width 94 height 29
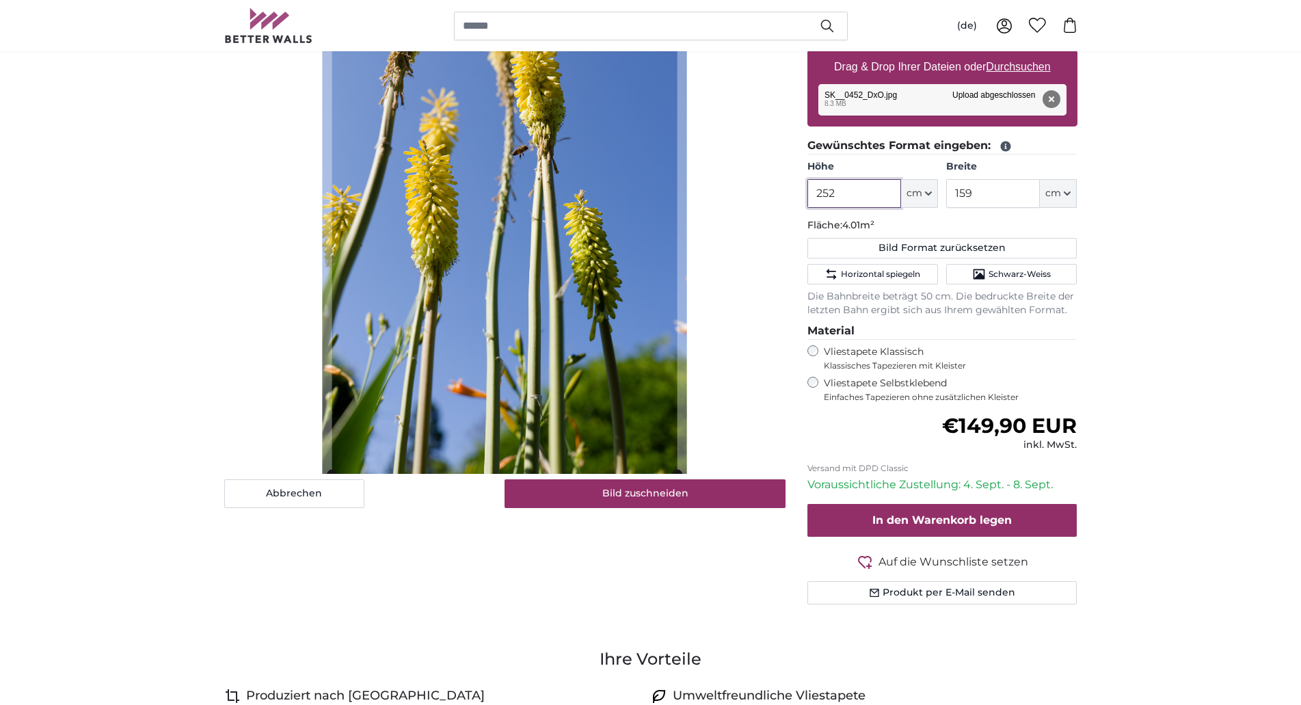
scroll to position [279, 0]
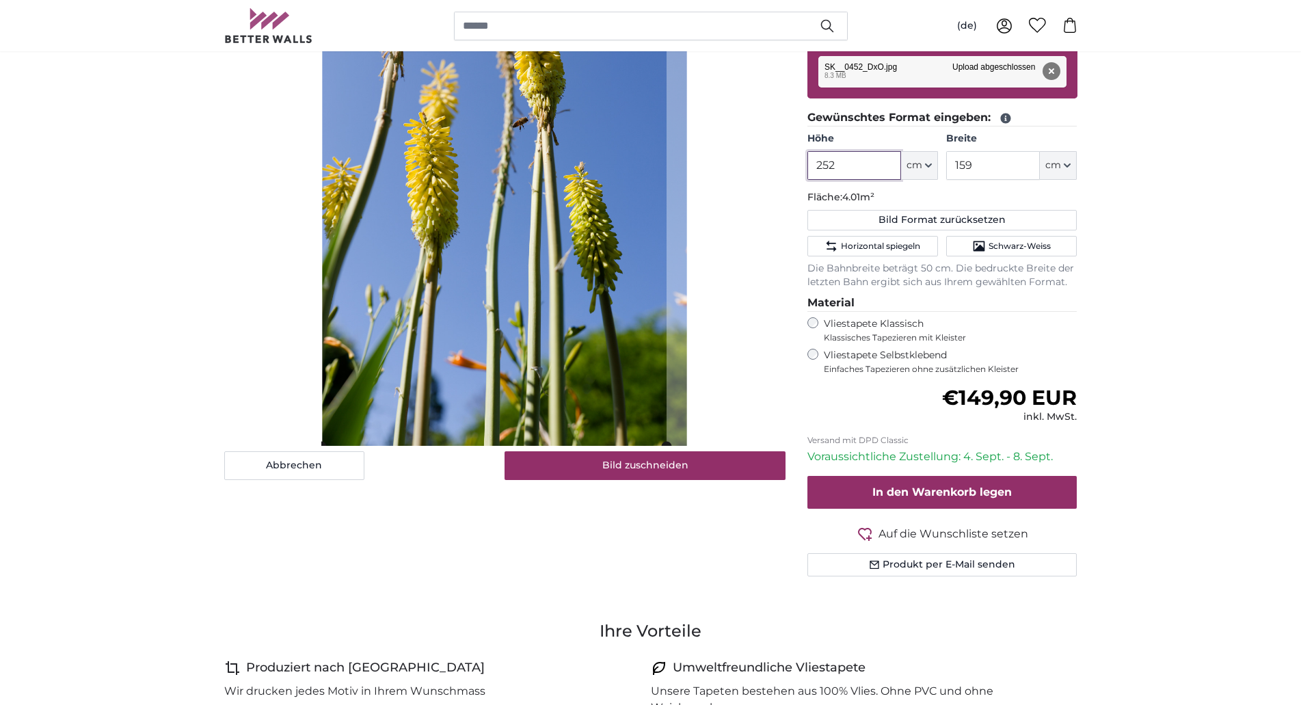
click at [498, 355] on cropper-handle at bounding box center [493, 172] width 345 height 547
type input "252"
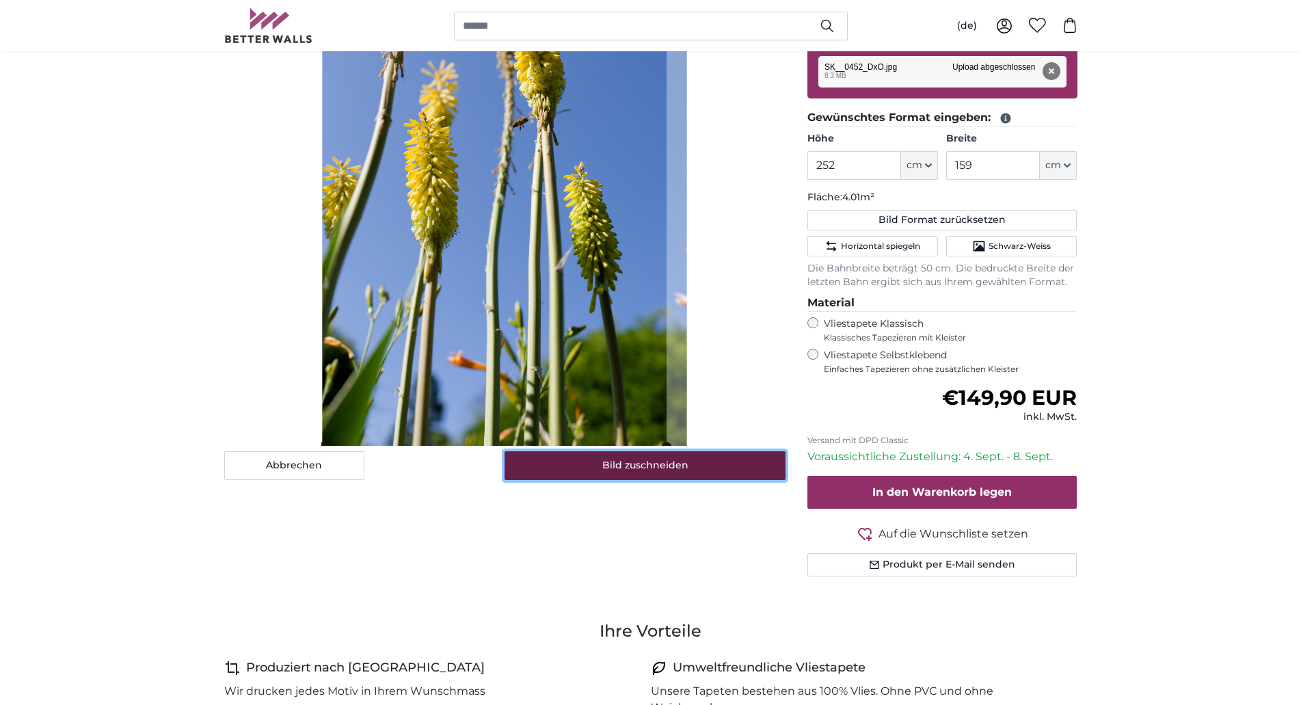
click at [612, 467] on button "Bild zuschneiden" at bounding box center [645, 465] width 281 height 29
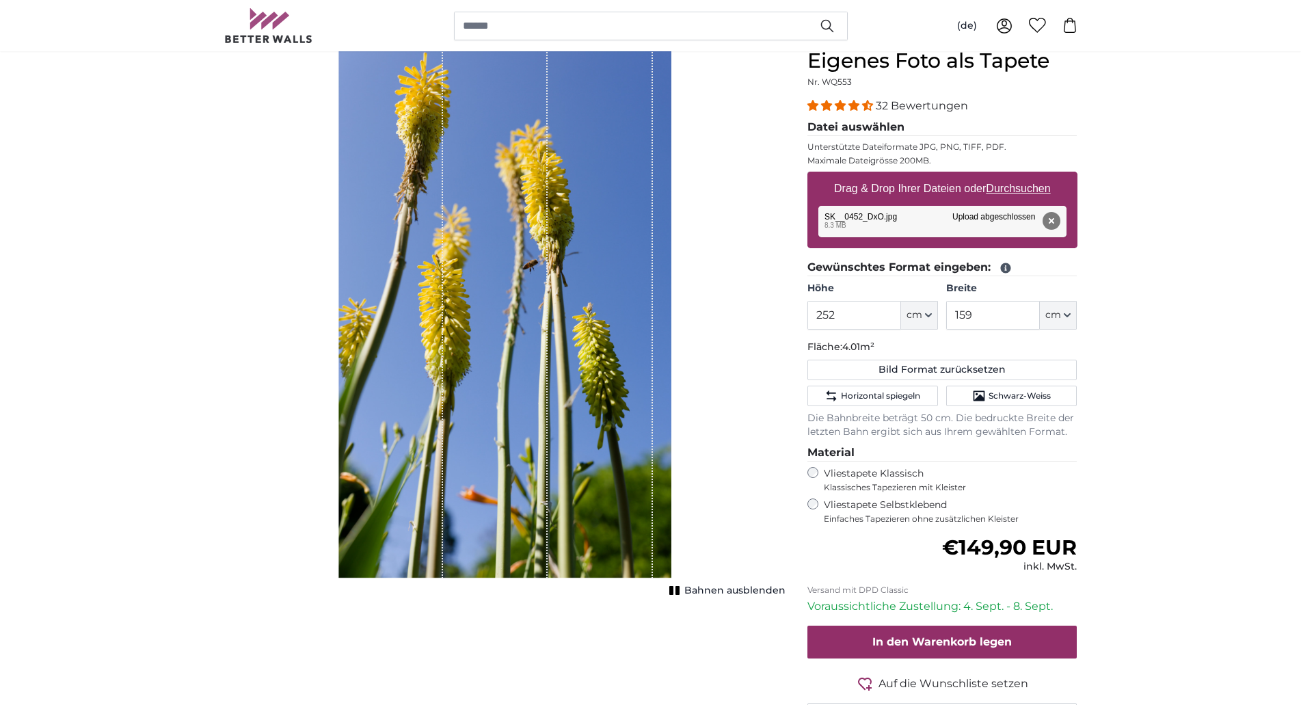
scroll to position [139, 0]
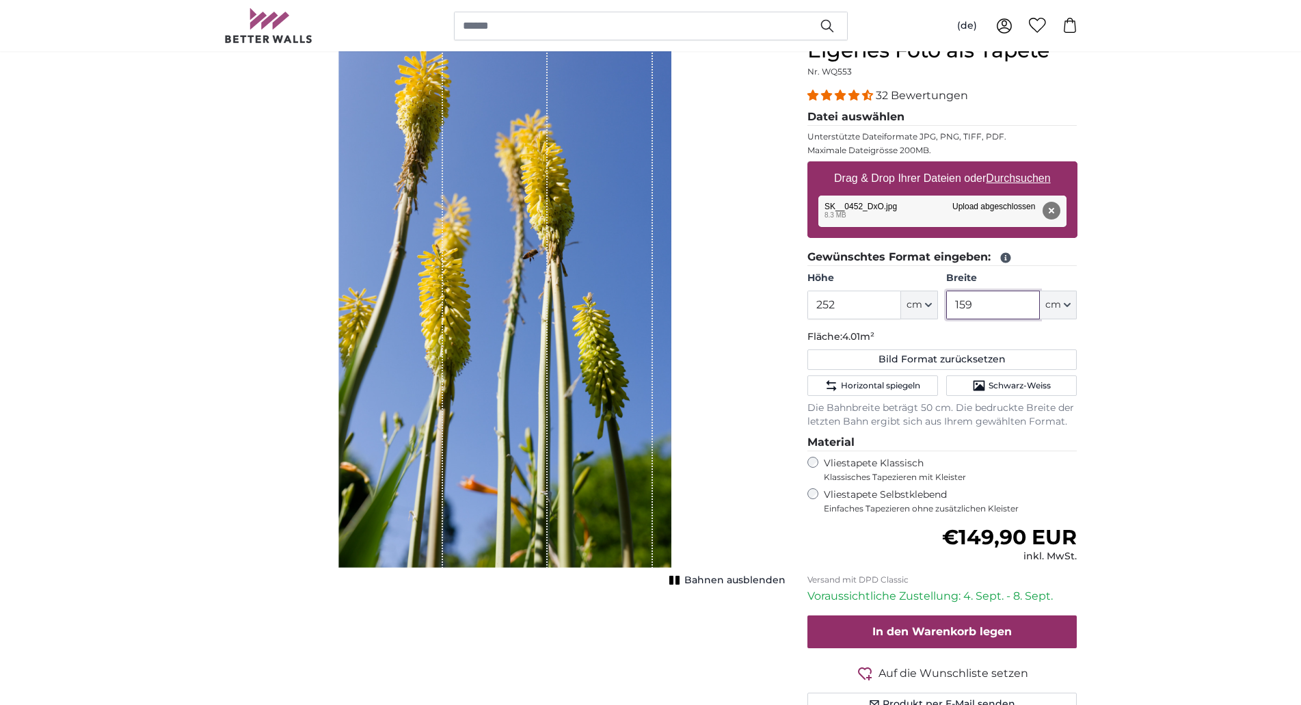
drag, startPoint x: 960, startPoint y: 307, endPoint x: 994, endPoint y: 305, distance: 34.2
click at [994, 305] on input "159" at bounding box center [993, 305] width 94 height 29
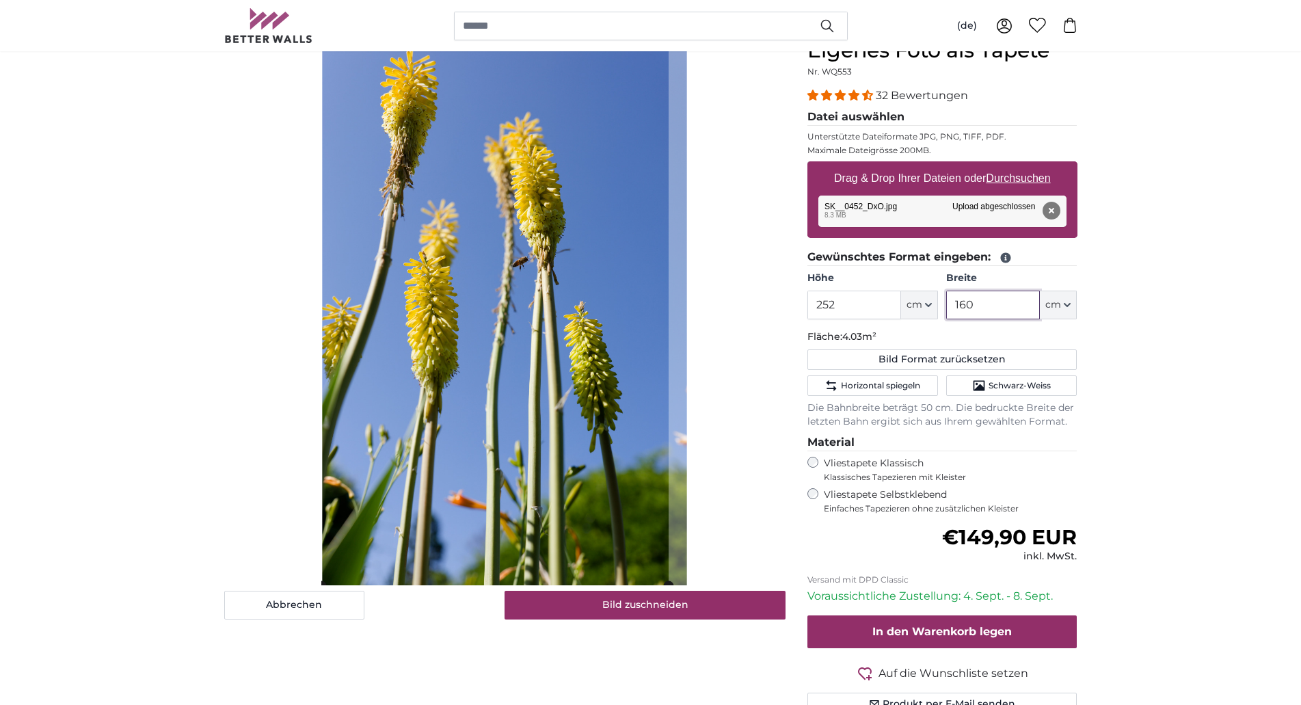
click at [520, 418] on cropper-handle at bounding box center [494, 311] width 347 height 547
type input "160"
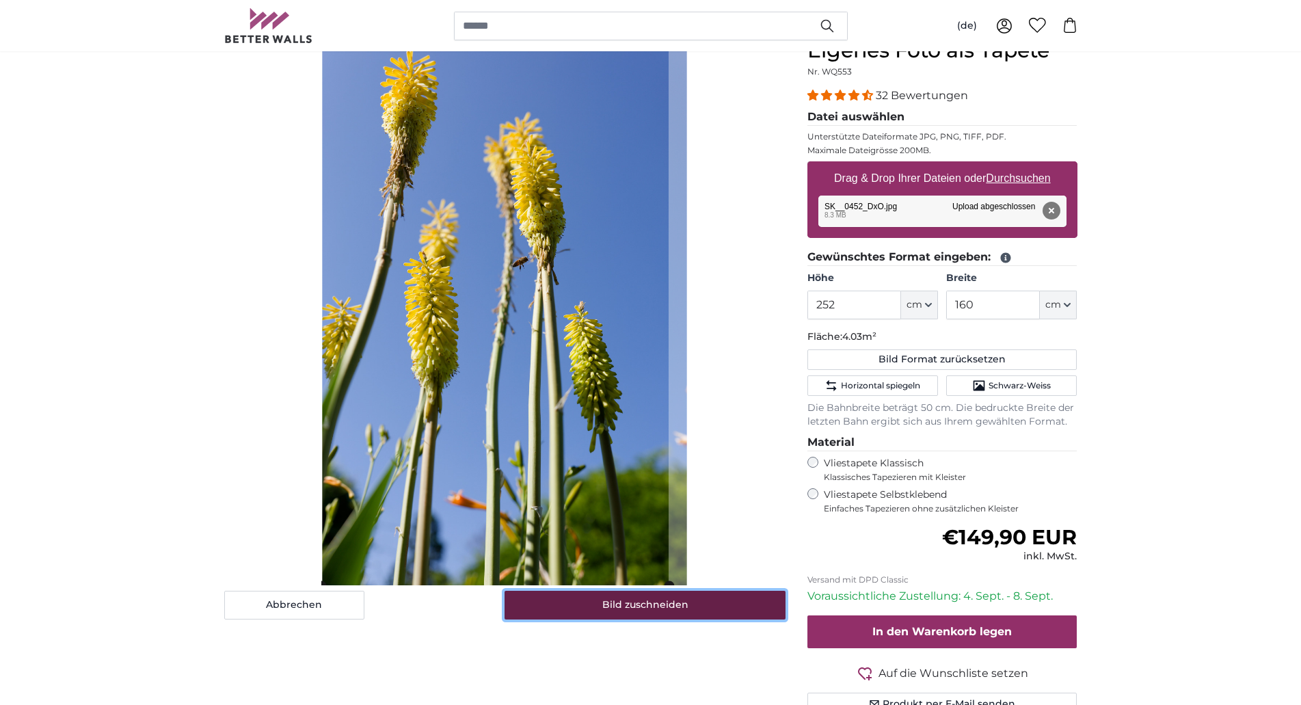
click at [631, 606] on button "Bild zuschneiden" at bounding box center [645, 605] width 281 height 29
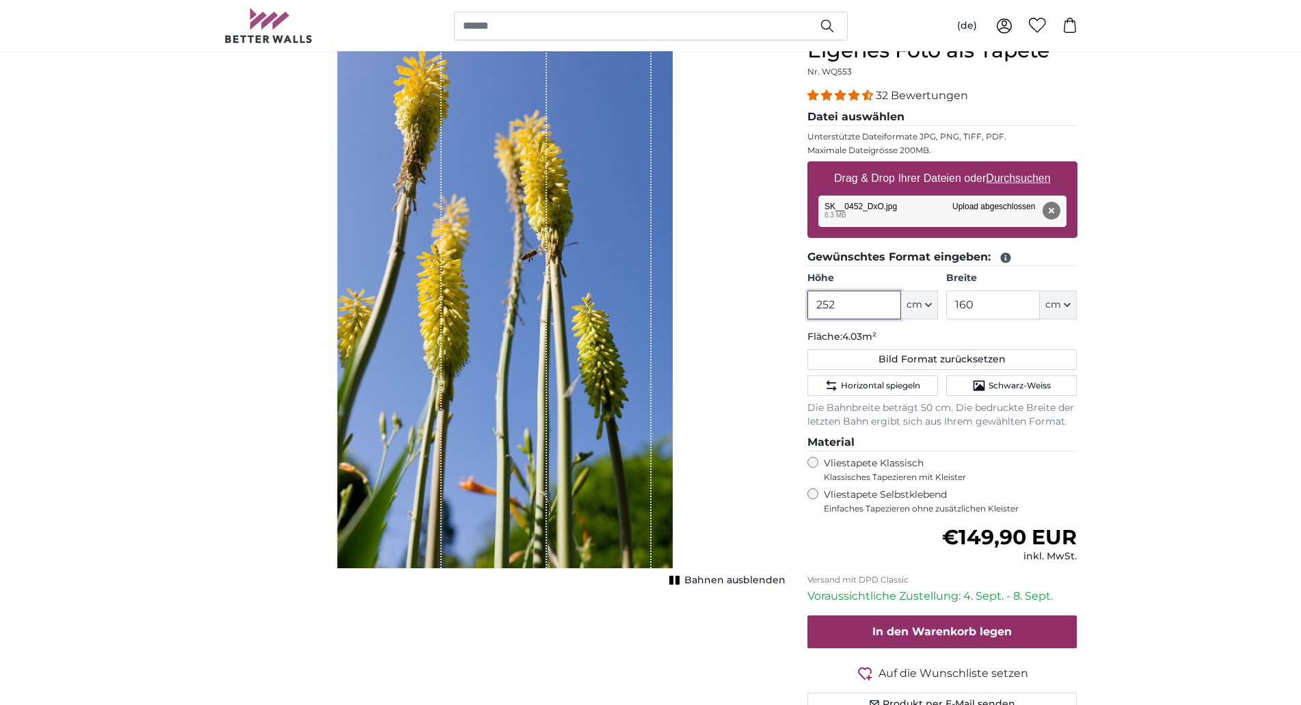
drag, startPoint x: 829, startPoint y: 306, endPoint x: 844, endPoint y: 305, distance: 15.1
click at [844, 305] on input "252" at bounding box center [854, 305] width 94 height 29
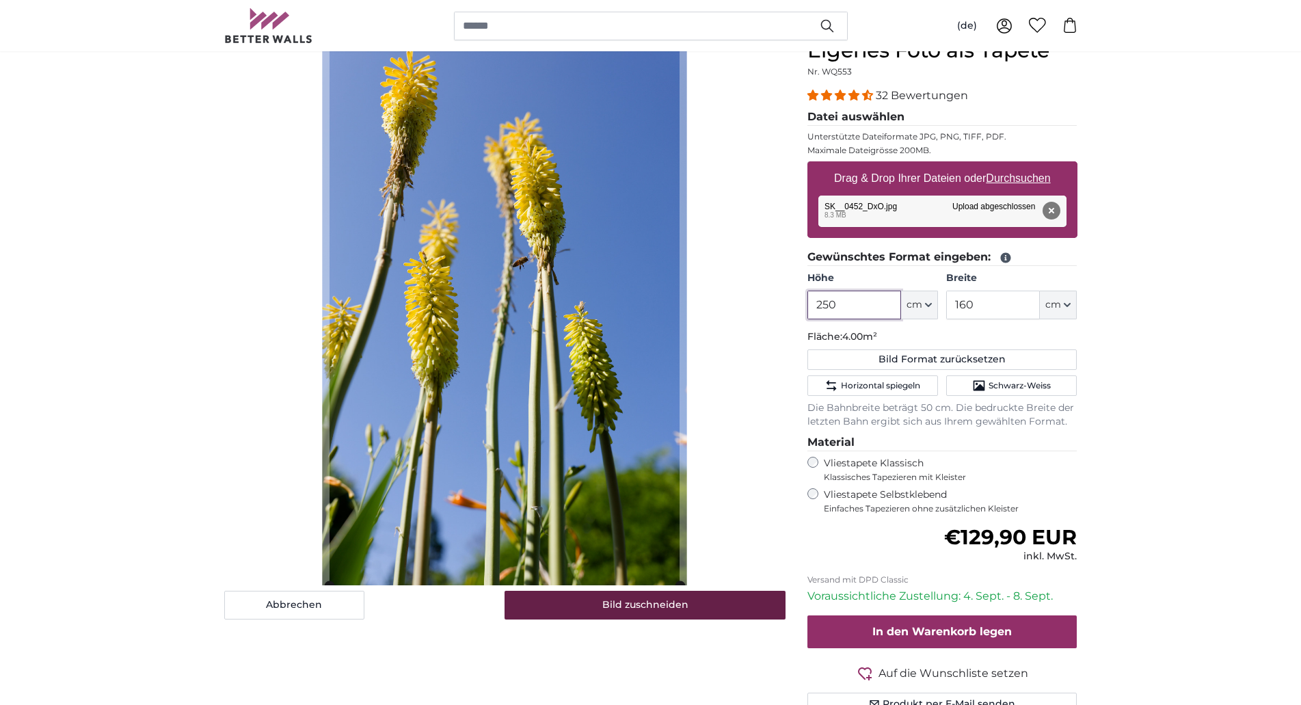
type input "250"
click at [649, 603] on button "Bild zuschneiden" at bounding box center [645, 605] width 281 height 29
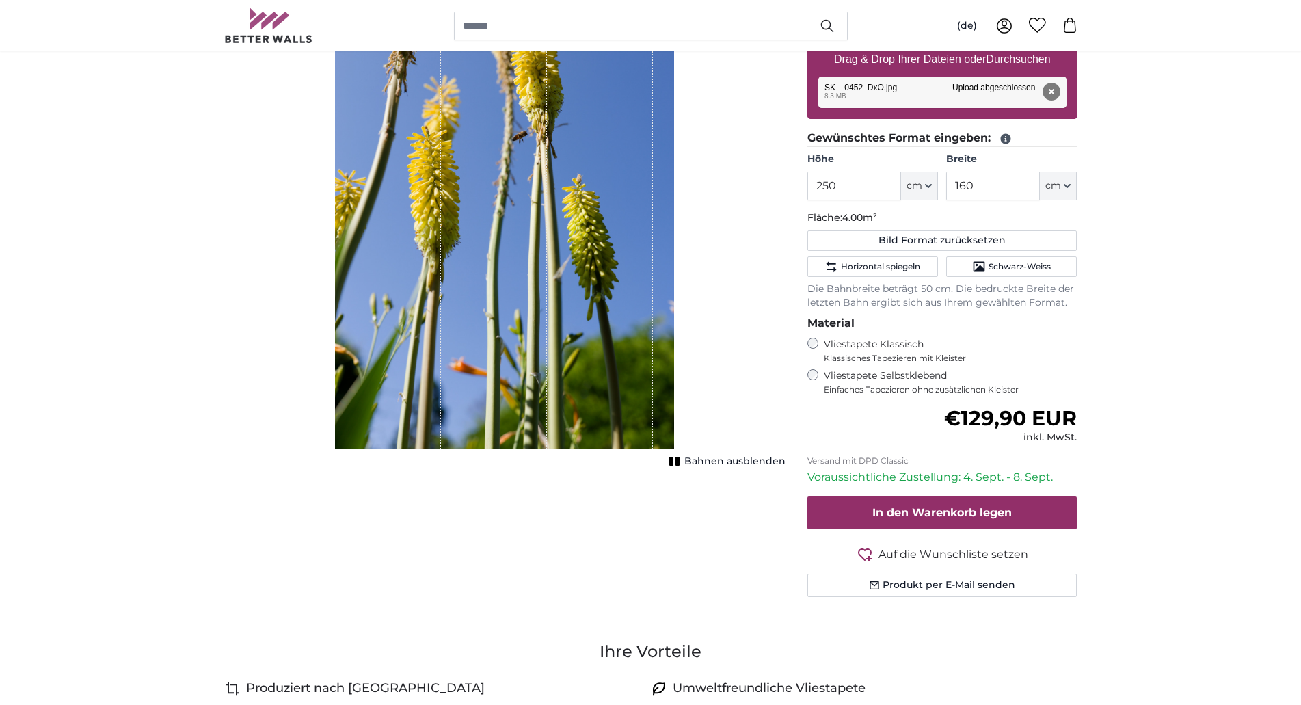
scroll to position [279, 0]
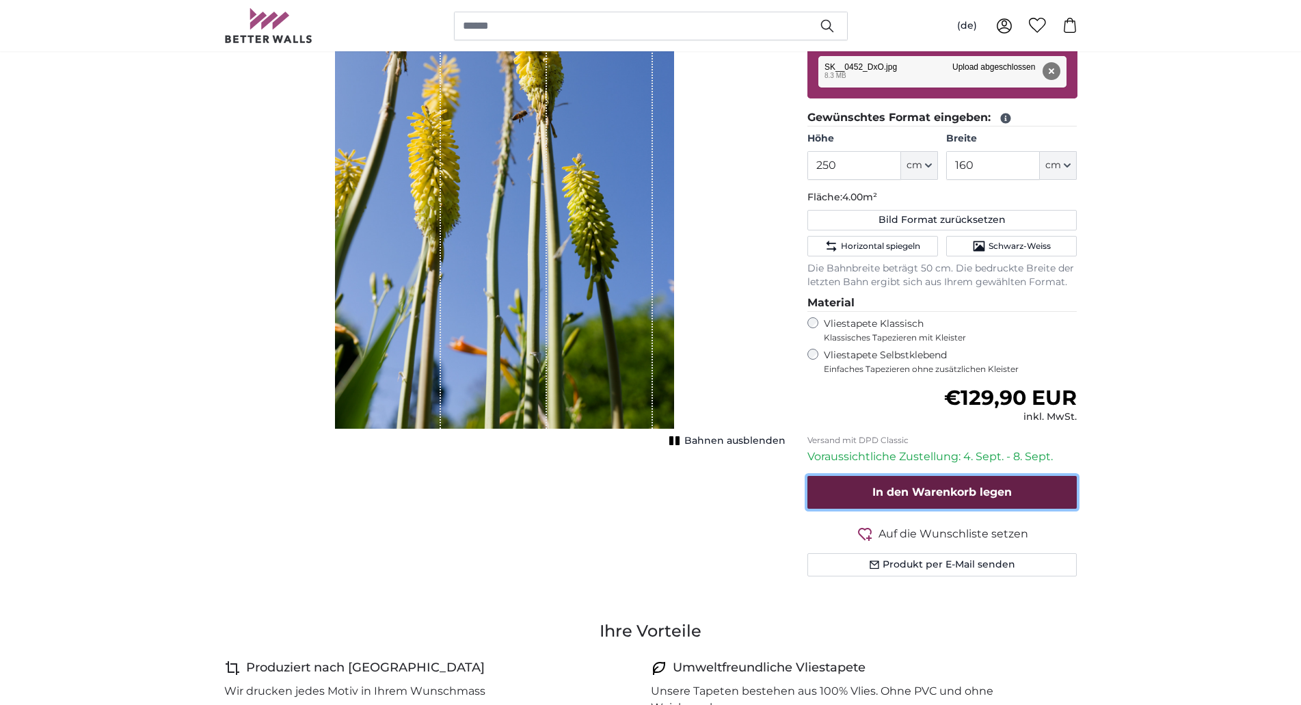
click at [986, 494] on span "In den Warenkorb legen" at bounding box center [941, 491] width 139 height 13
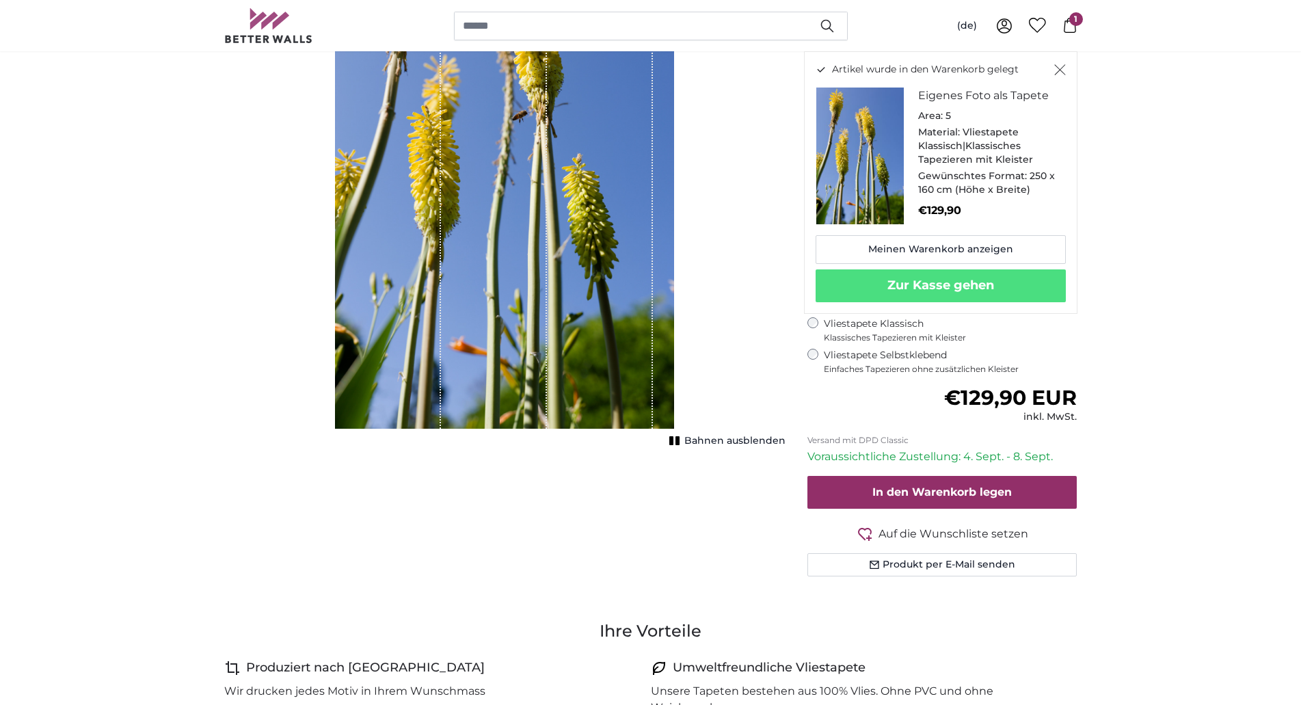
click at [1058, 64] on button "Schließen" at bounding box center [1060, 70] width 12 height 14
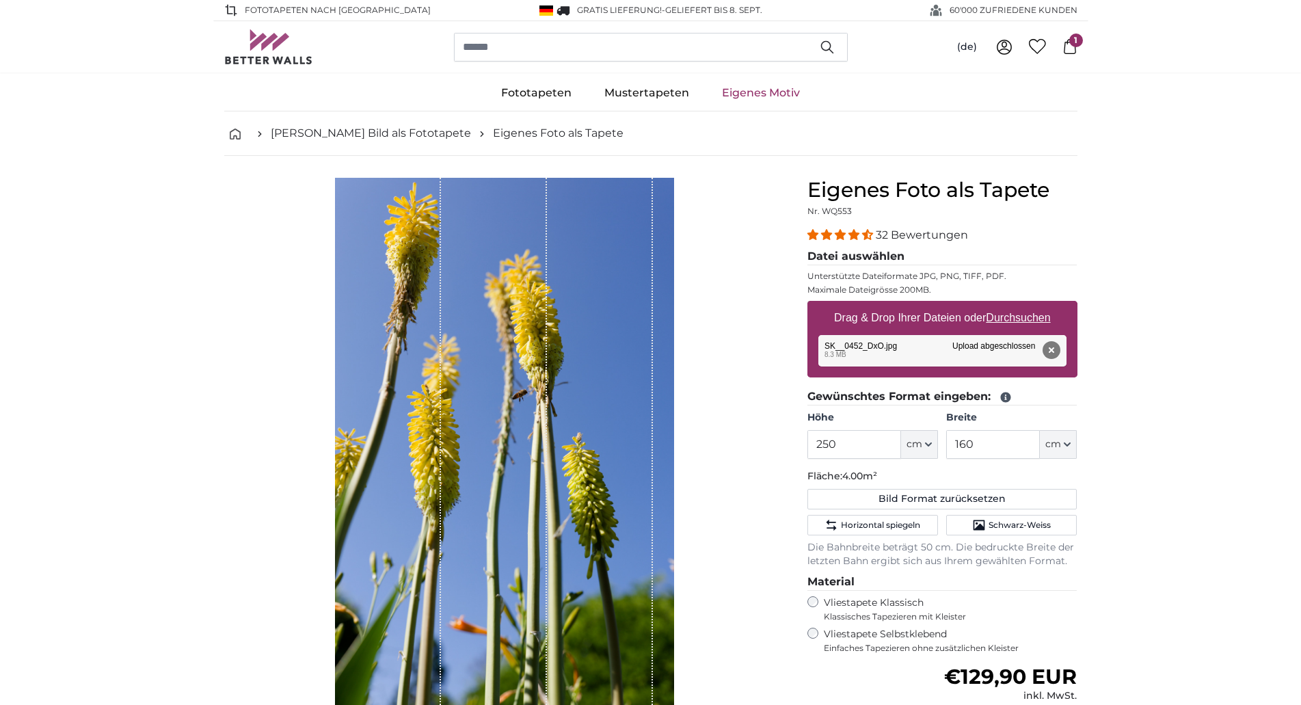
scroll to position [209, 0]
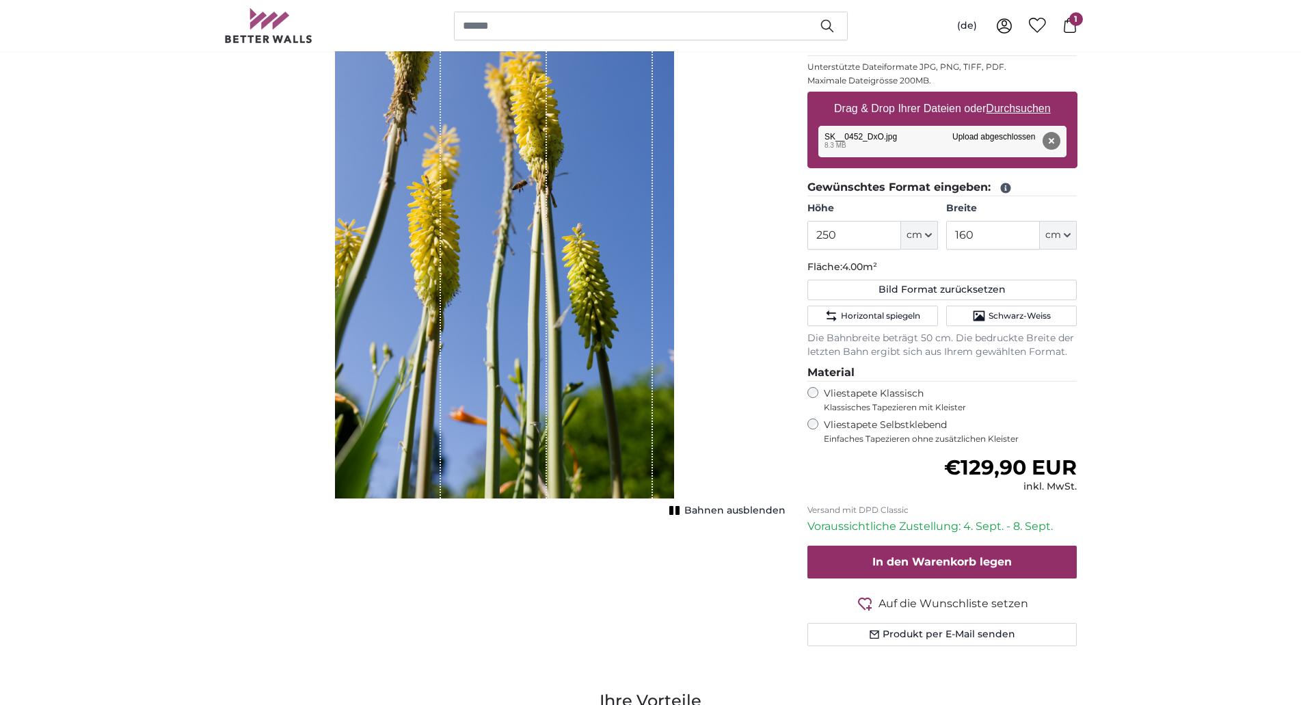
click at [1070, 25] on icon at bounding box center [1069, 25] width 15 height 15
